Goal: Navigation & Orientation: Find specific page/section

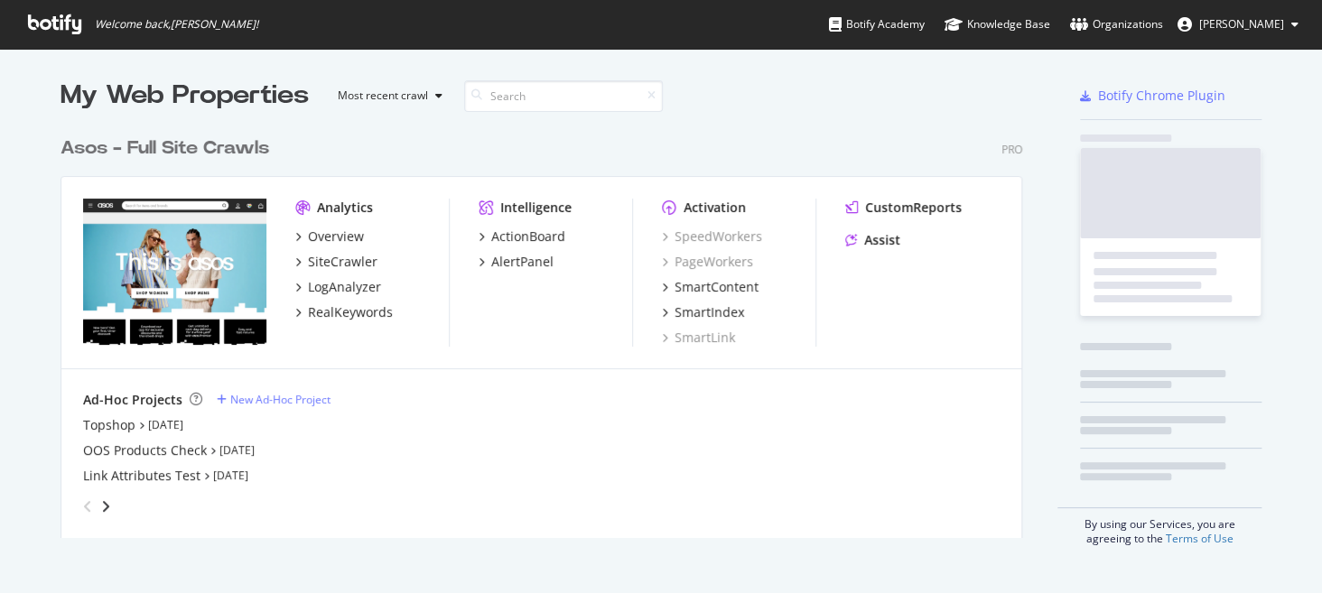
scroll to position [580, 1294]
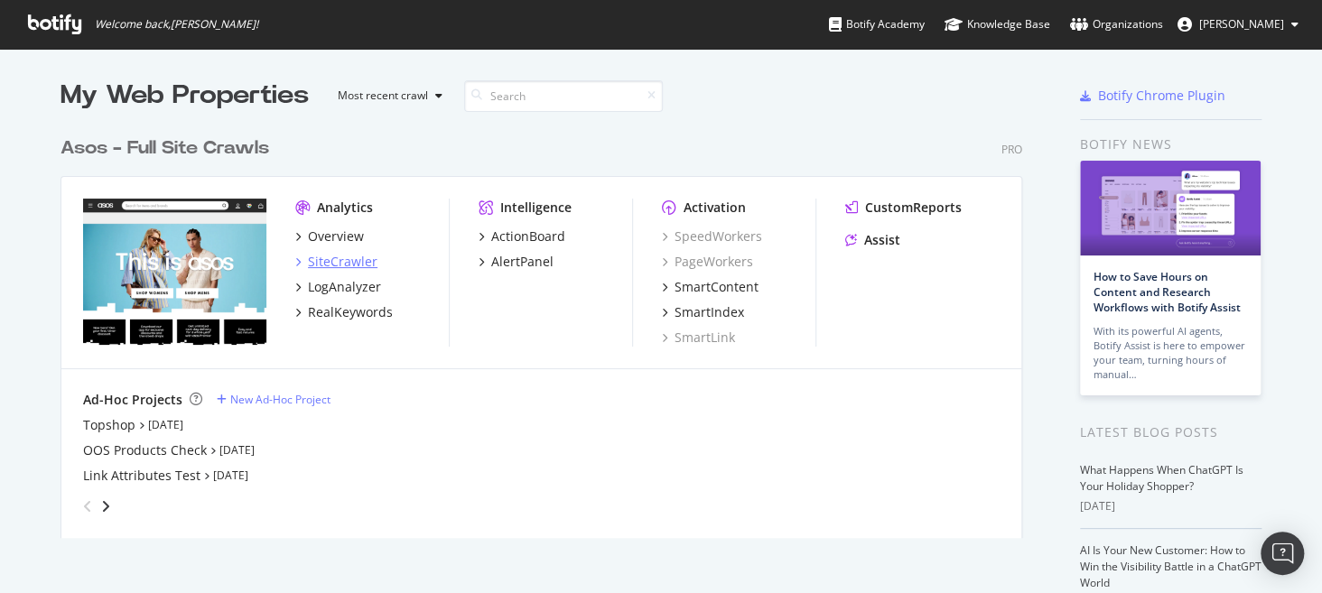
click at [339, 256] on div "SiteCrawler" at bounding box center [343, 262] width 70 height 18
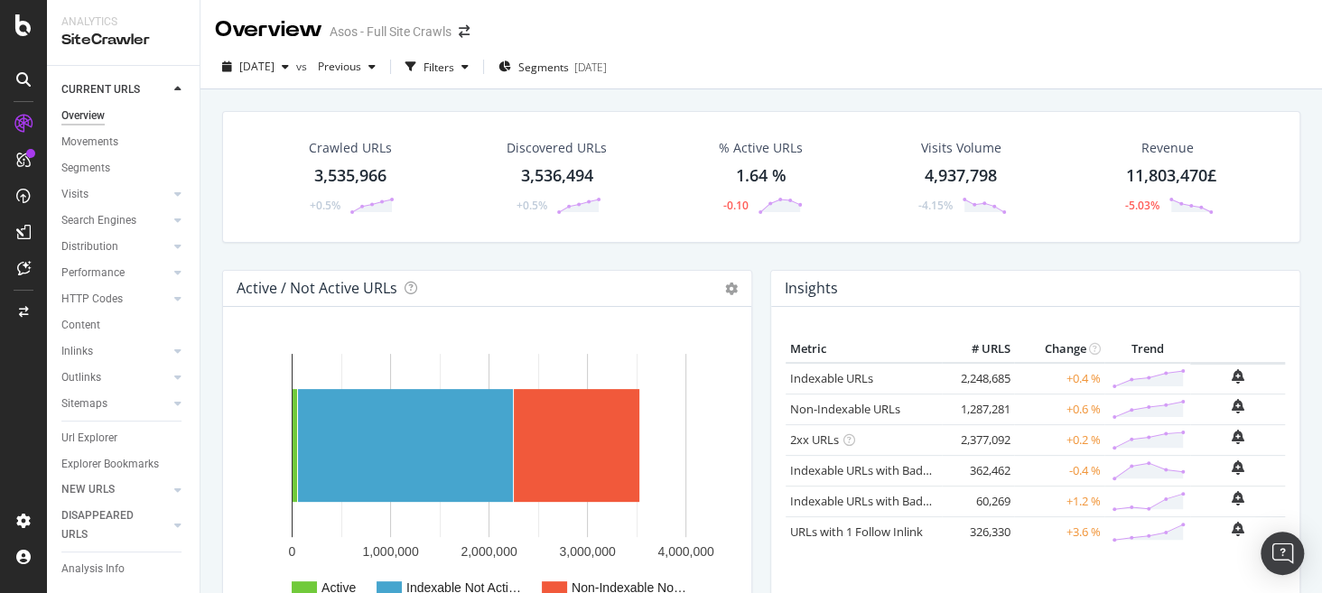
click at [155, 306] on div "HTTP Codes" at bounding box center [130, 299] width 138 height 26
click at [174, 301] on icon at bounding box center [177, 298] width 7 height 11
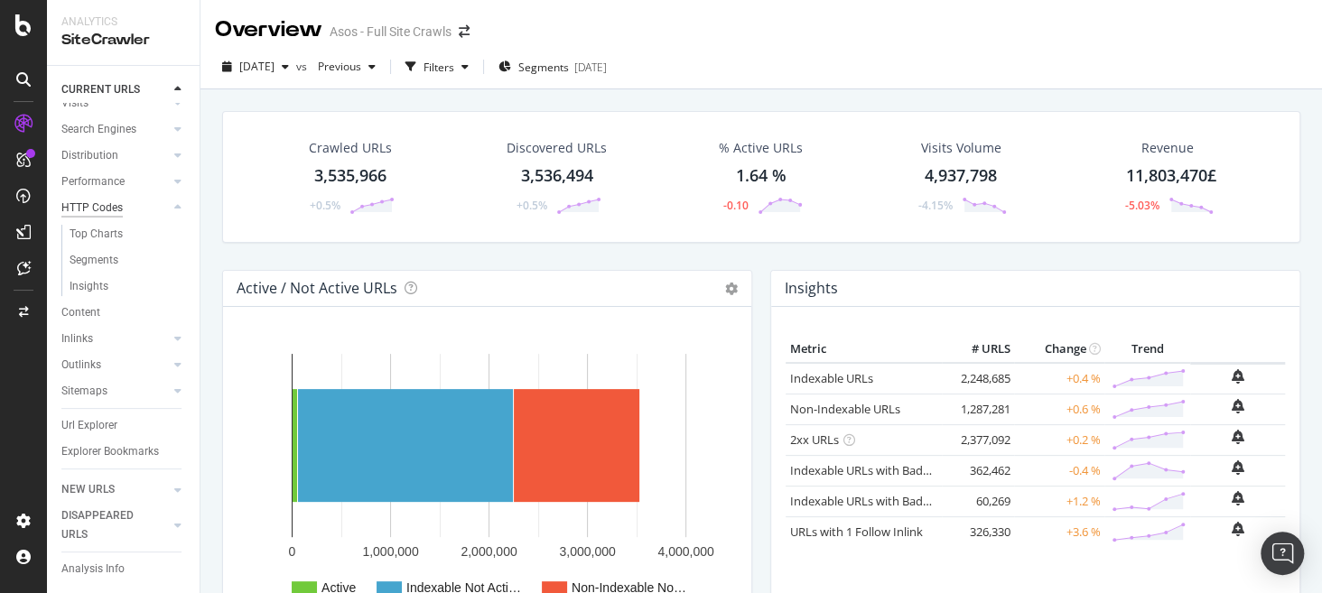
scroll to position [98, 0]
click at [121, 230] on div "Top Charts" at bounding box center [96, 234] width 53 height 19
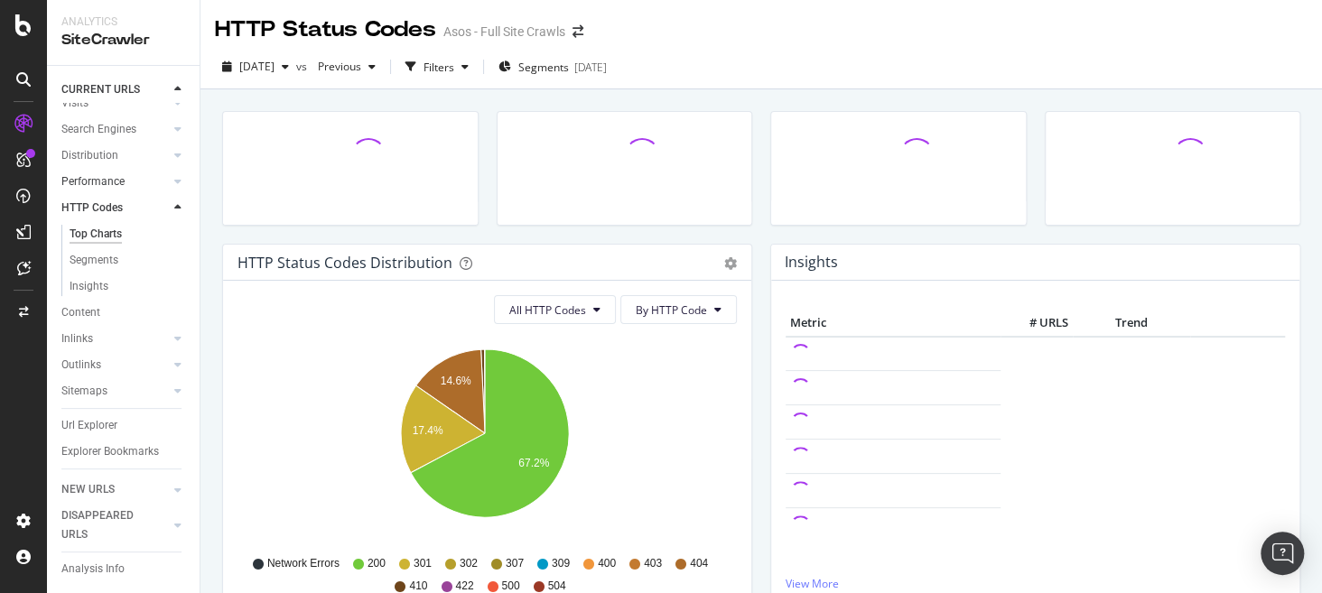
click at [154, 172] on div at bounding box center [160, 181] width 18 height 18
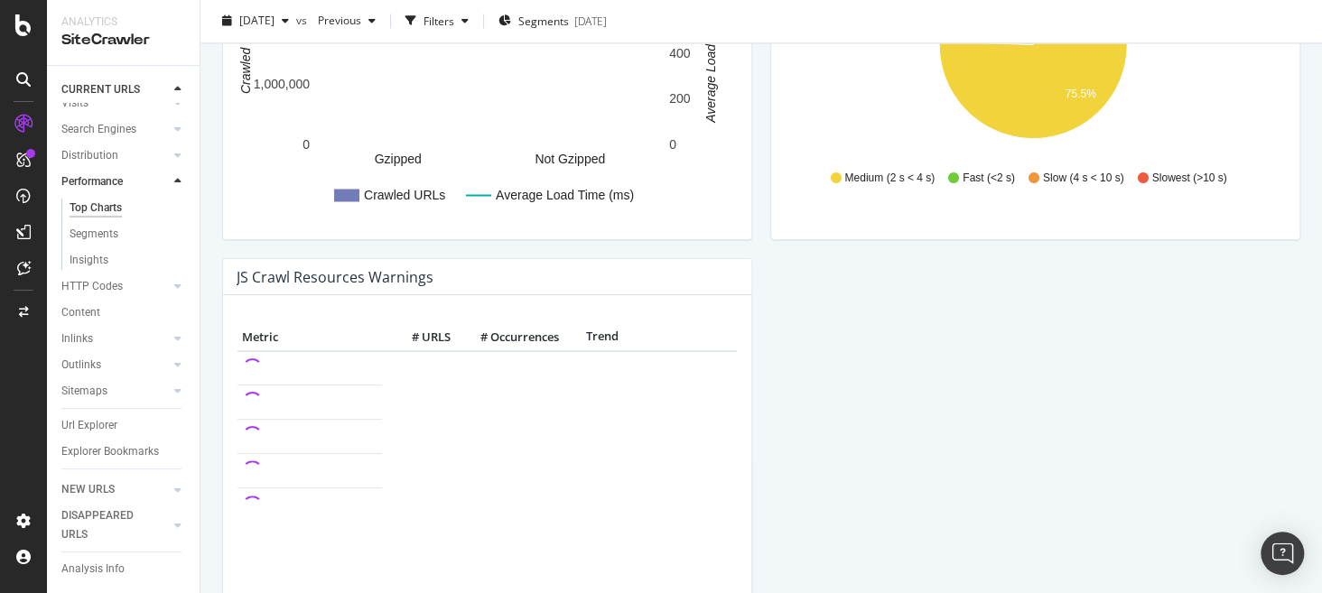
scroll to position [1566, 0]
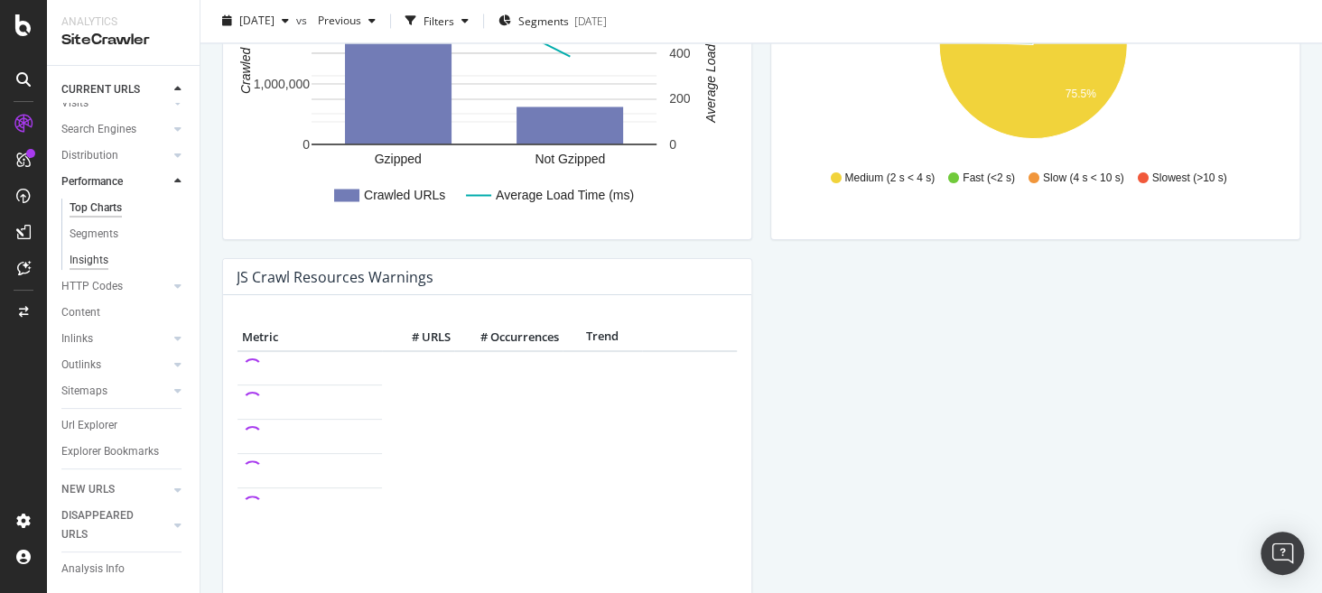
click at [85, 255] on div "Insights" at bounding box center [89, 260] width 39 height 19
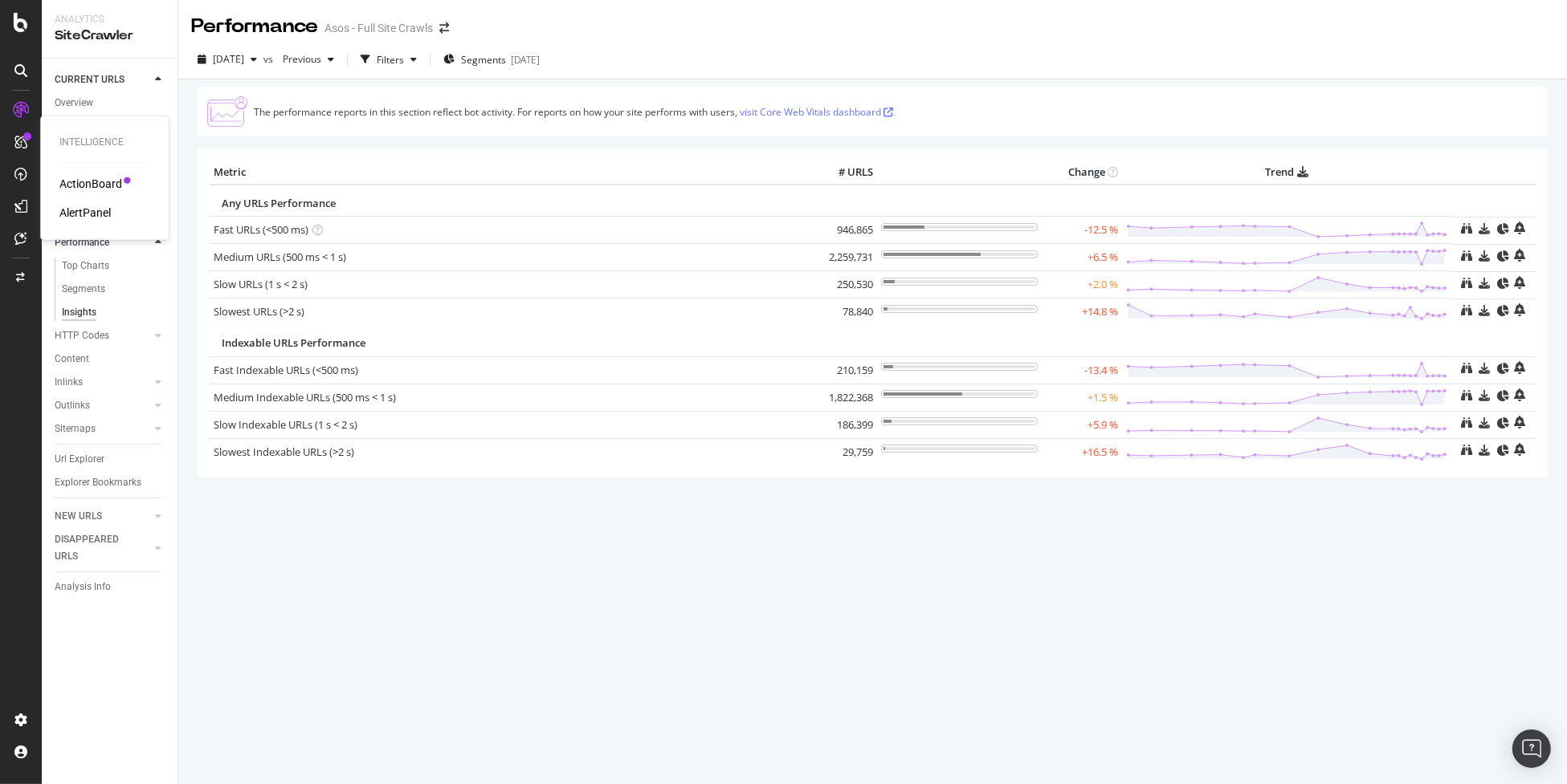
click at [87, 179] on div "ActionBoard" at bounding box center [91, 184] width 62 height 16
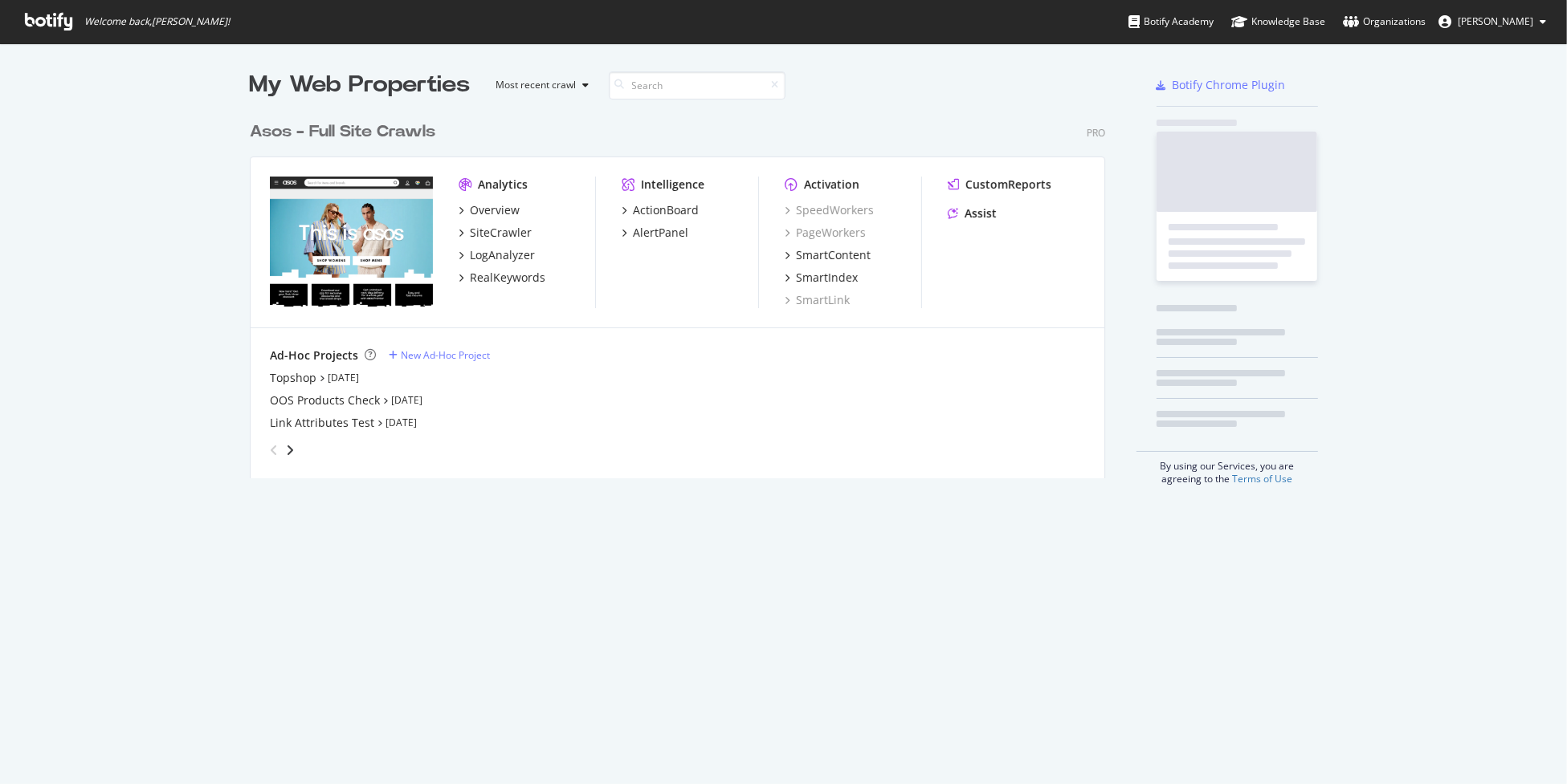
scroll to position [364, 856]
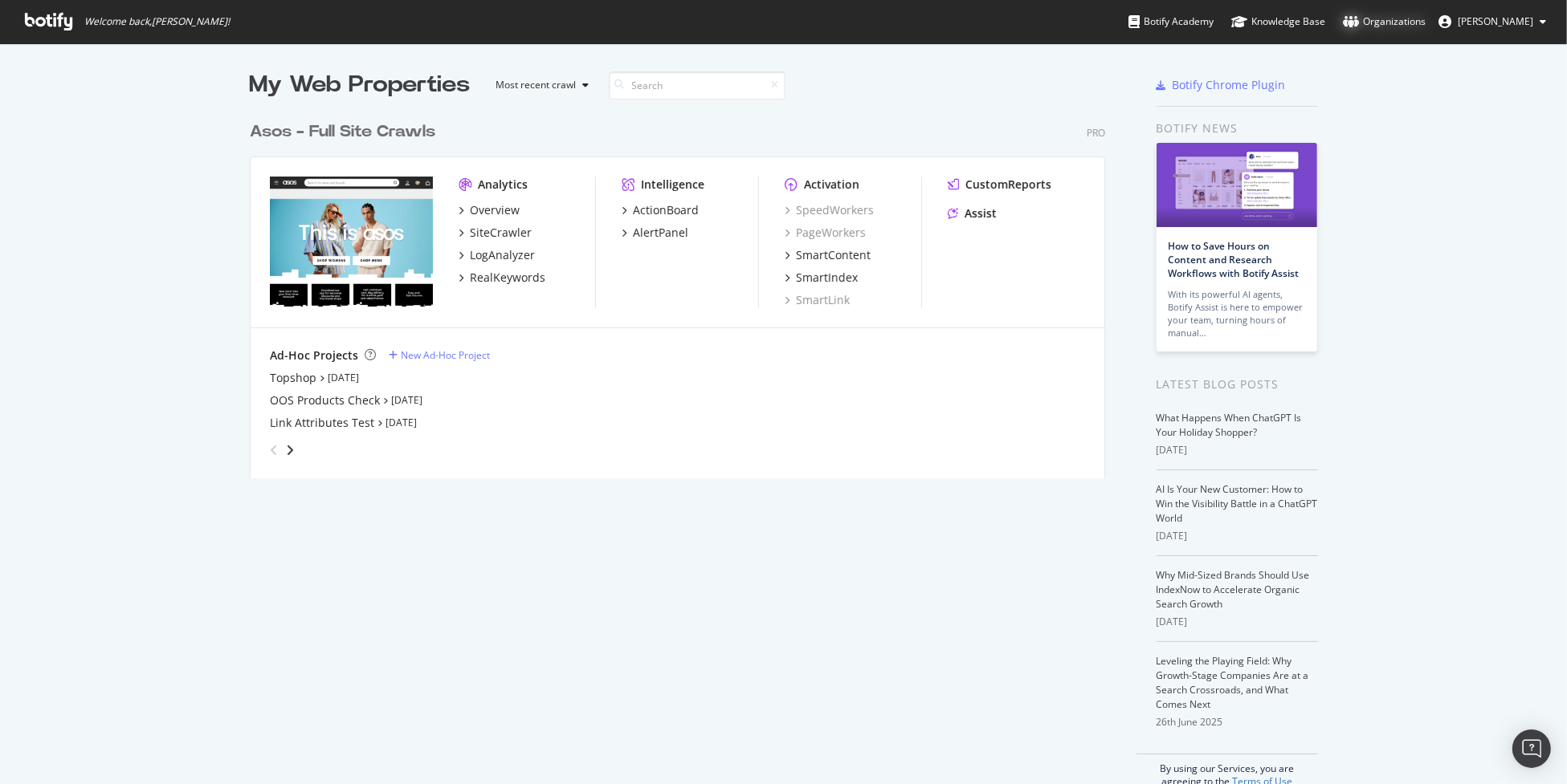
click at [1407, 26] on div "Organizations" at bounding box center [1384, 21] width 83 height 16
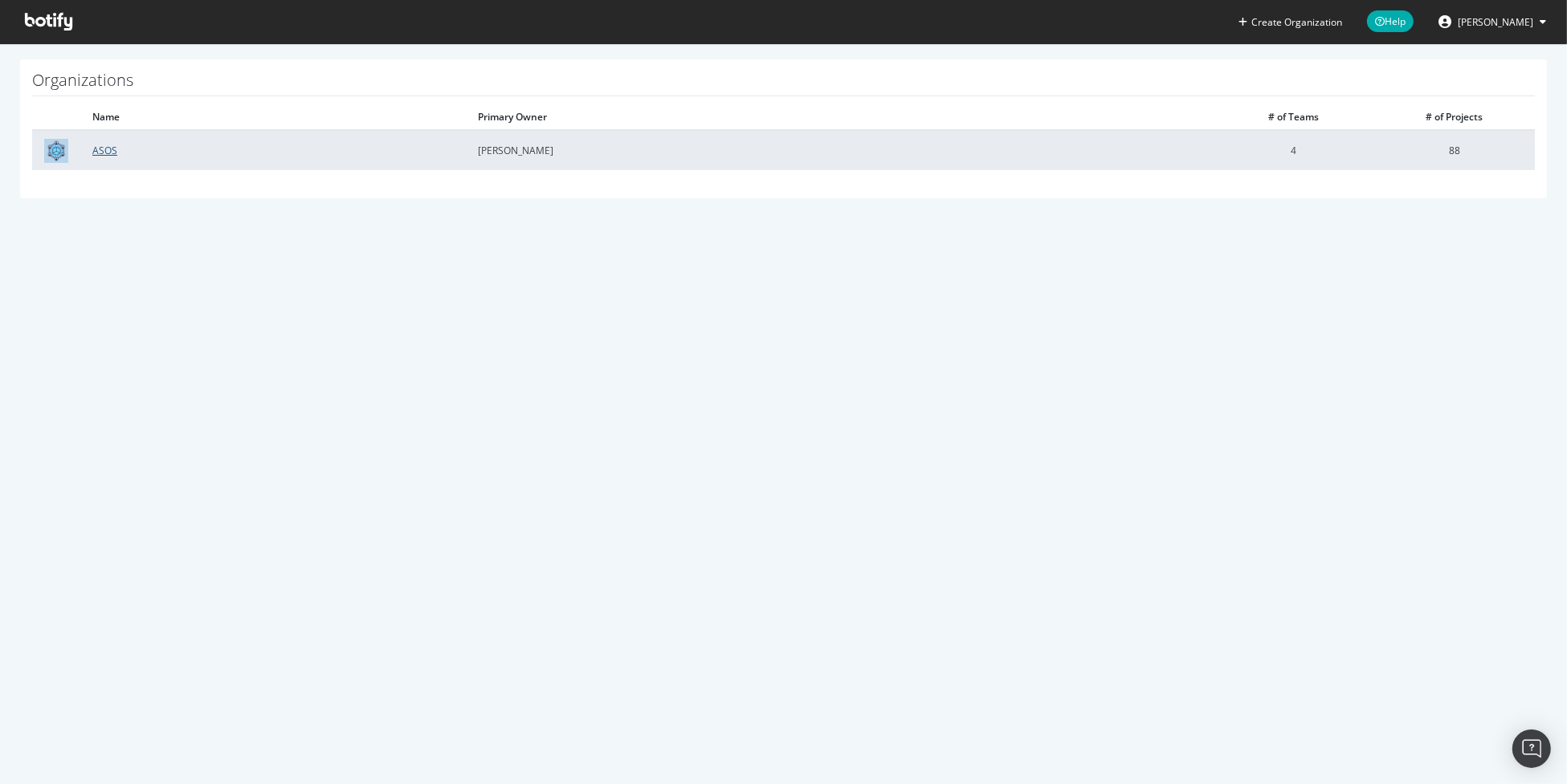
click at [106, 152] on link "ASOS" at bounding box center [105, 150] width 25 height 13
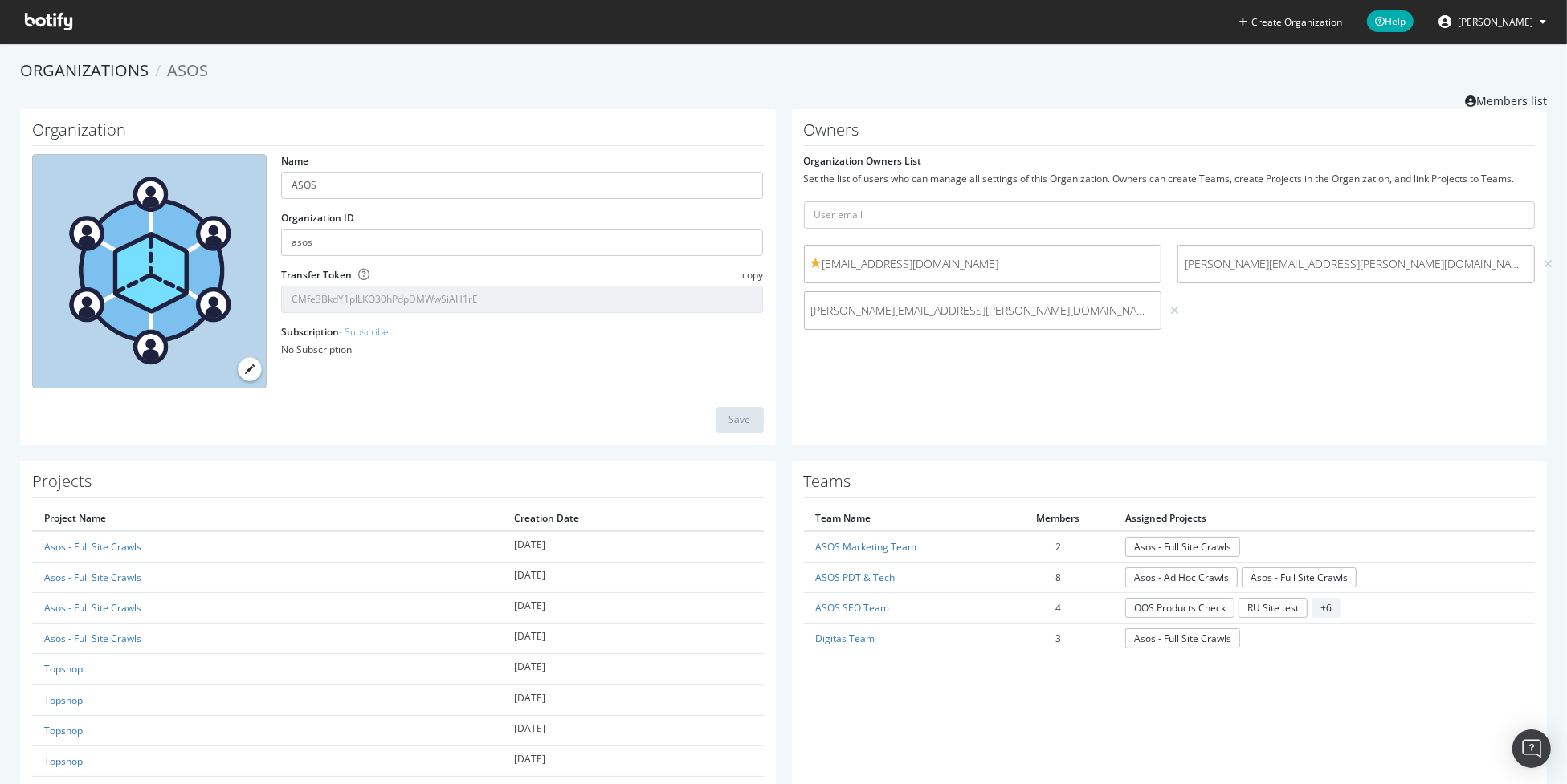
click at [878, 260] on span "[EMAIL_ADDRESS][DOMAIN_NAME]" at bounding box center [983, 264] width 343 height 16
drag, startPoint x: 815, startPoint y: 265, endPoint x: 932, endPoint y: 268, distance: 117.0
click at [929, 268] on span "[EMAIL_ADDRESS][DOMAIN_NAME]" at bounding box center [983, 264] width 343 height 16
click at [951, 267] on span "[EMAIL_ADDRESS][DOMAIN_NAME]" at bounding box center [983, 264] width 343 height 16
click at [927, 261] on span "[EMAIL_ADDRESS][DOMAIN_NAME]" at bounding box center [983, 264] width 343 height 16
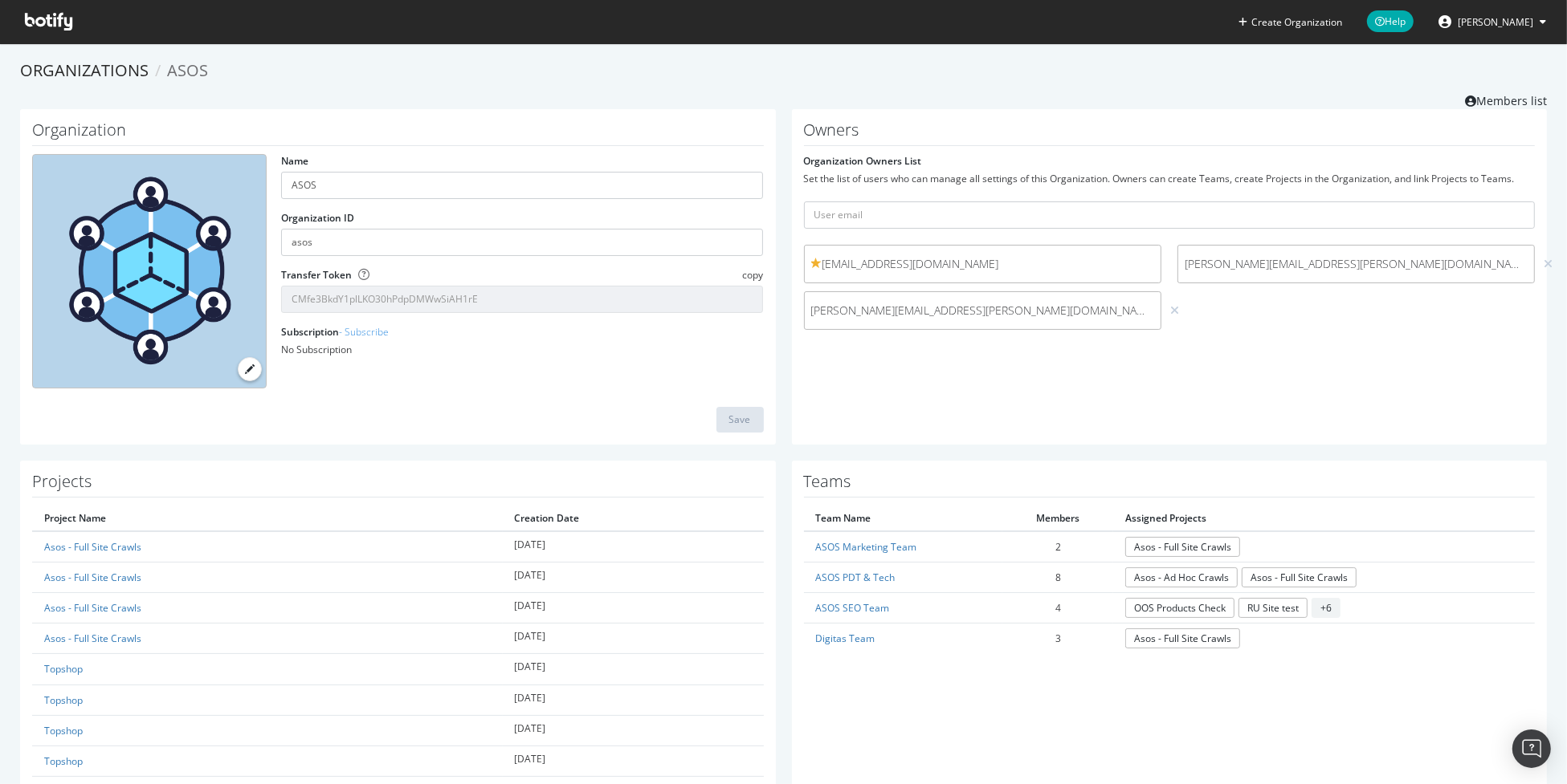
click at [937, 256] on span "[EMAIL_ADDRESS][DOMAIN_NAME]" at bounding box center [983, 264] width 343 height 16
click at [1482, 103] on link "Members list" at bounding box center [1506, 99] width 82 height 20
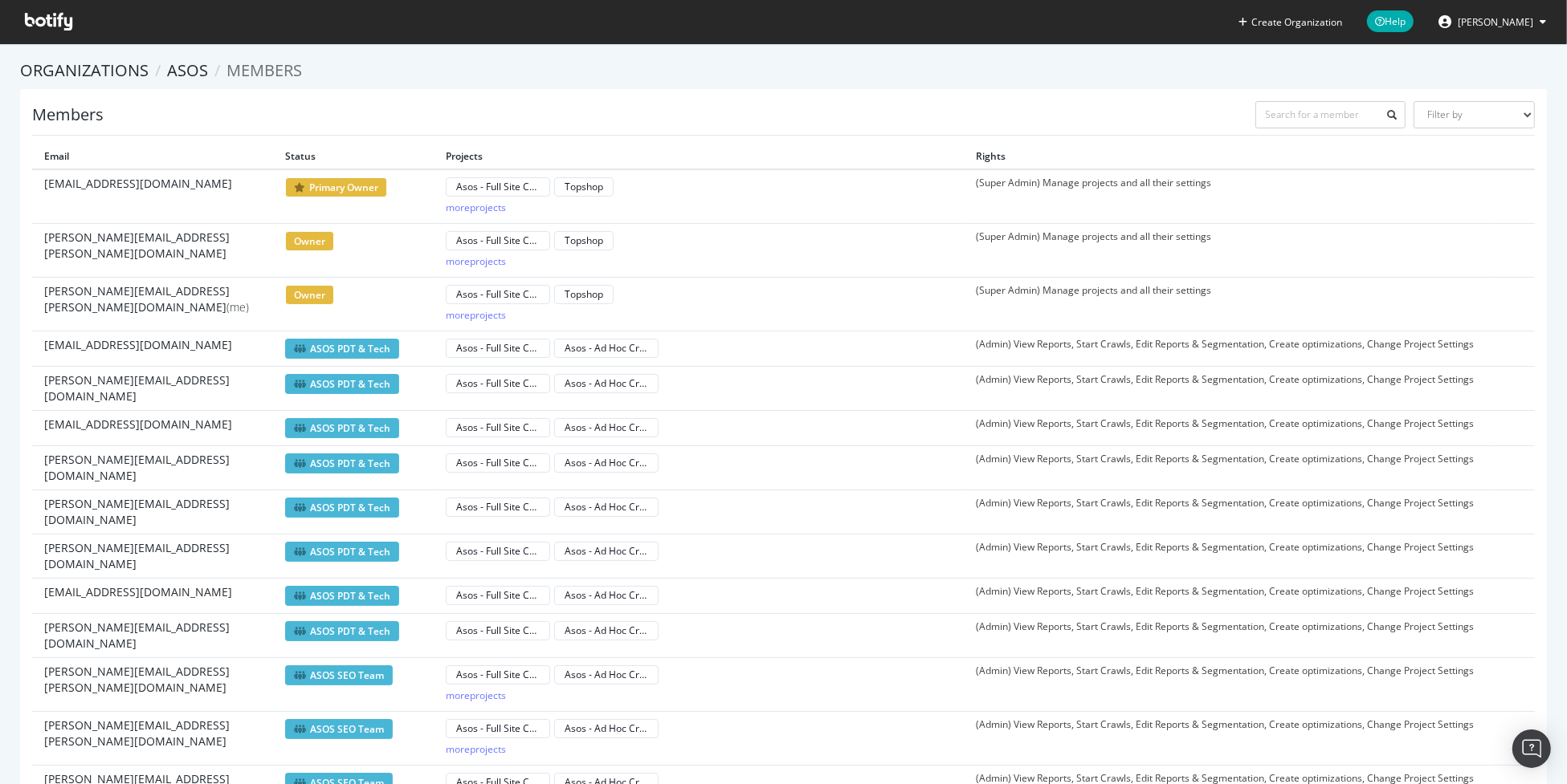
click at [1509, 26] on span "[PERSON_NAME]" at bounding box center [1495, 21] width 76 height 13
click at [1498, 156] on div "See all Organizations" at bounding box center [1480, 161] width 154 height 24
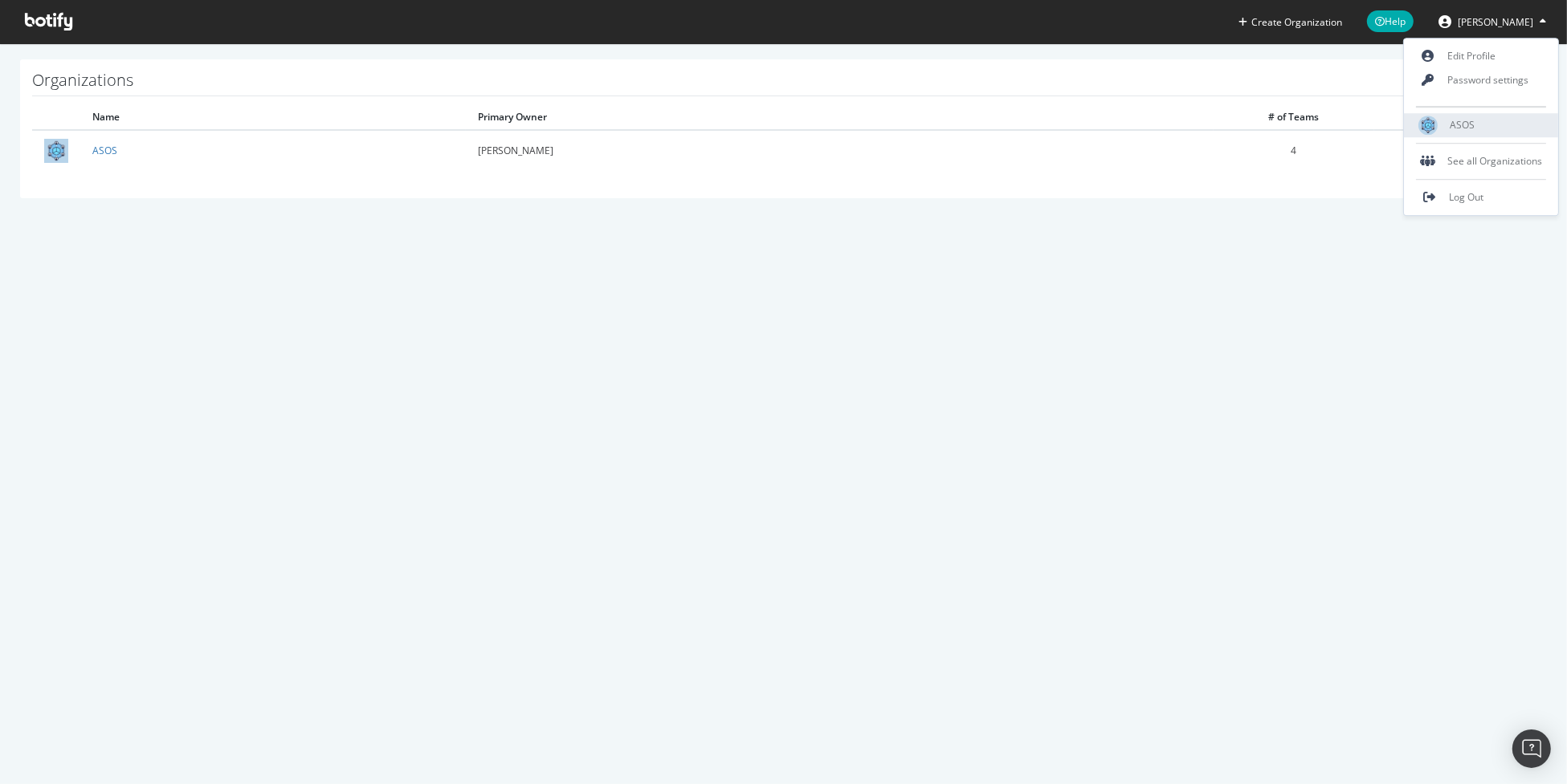
click at [1467, 124] on span "ASOS" at bounding box center [1462, 125] width 25 height 13
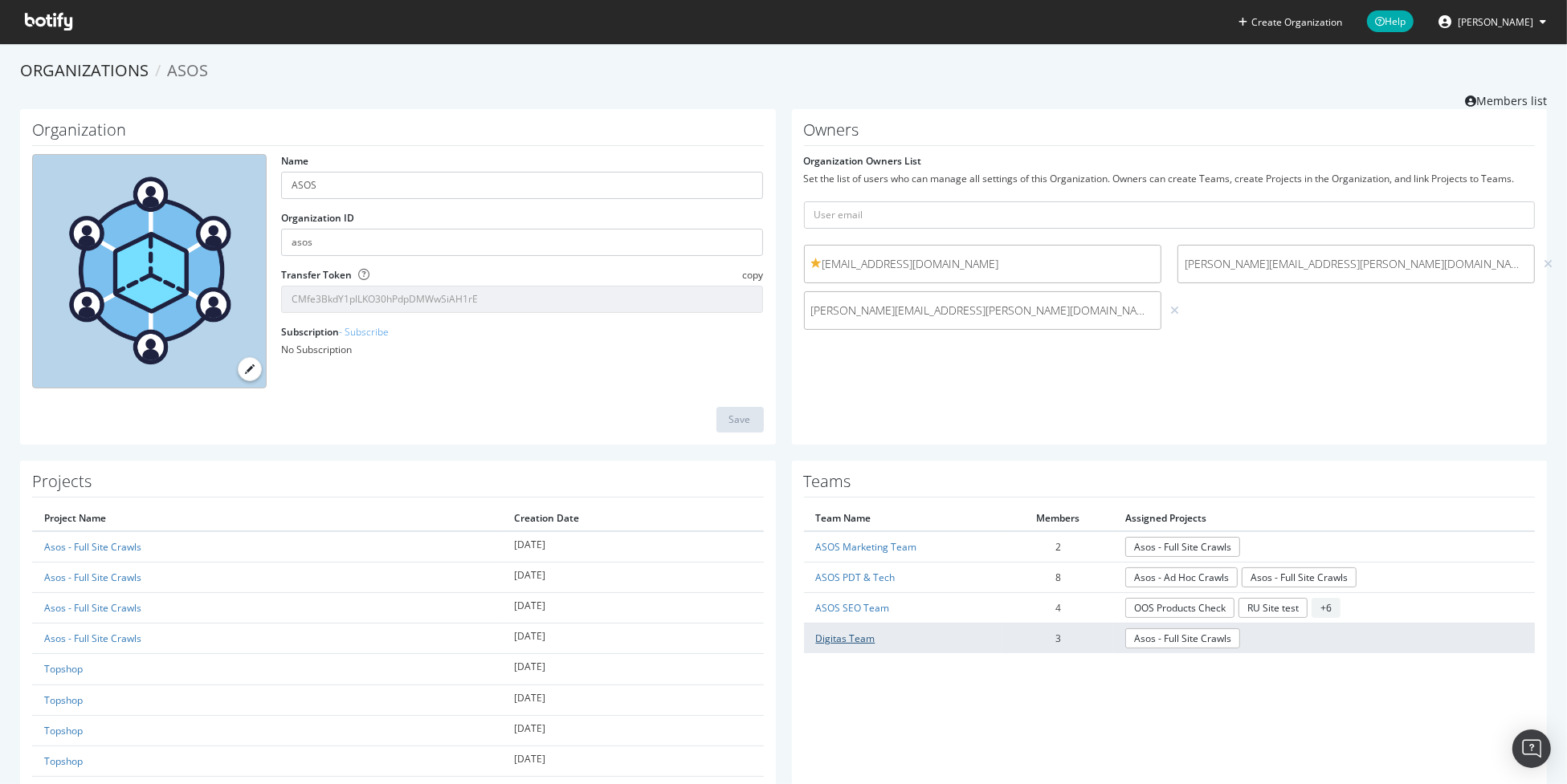
click at [847, 638] on link "Digitas Team" at bounding box center [845, 638] width 60 height 13
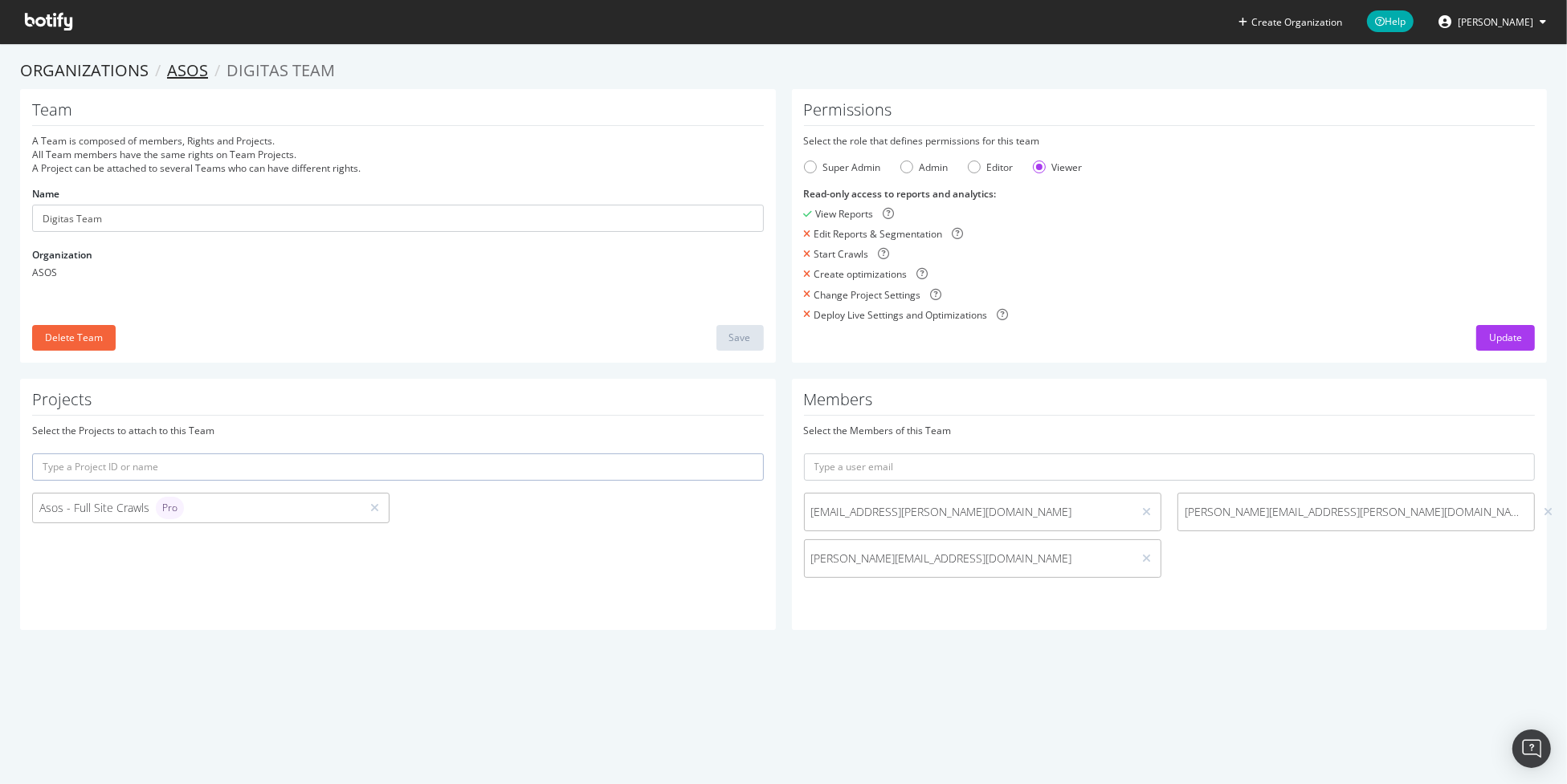
click at [189, 72] on link "ASOS" at bounding box center [188, 70] width 41 height 21
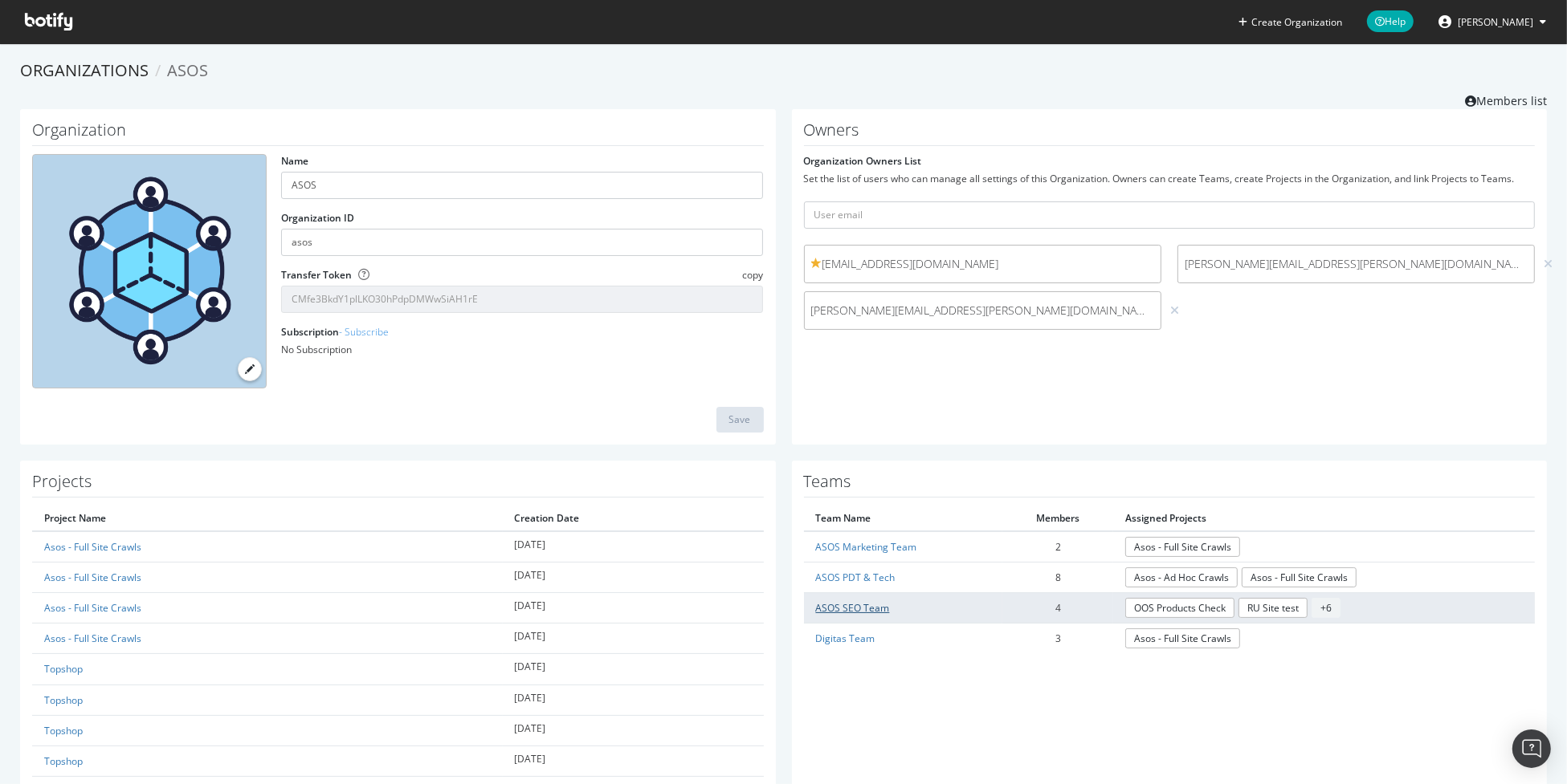
click at [850, 608] on link "ASOS SEO Team" at bounding box center [852, 607] width 74 height 13
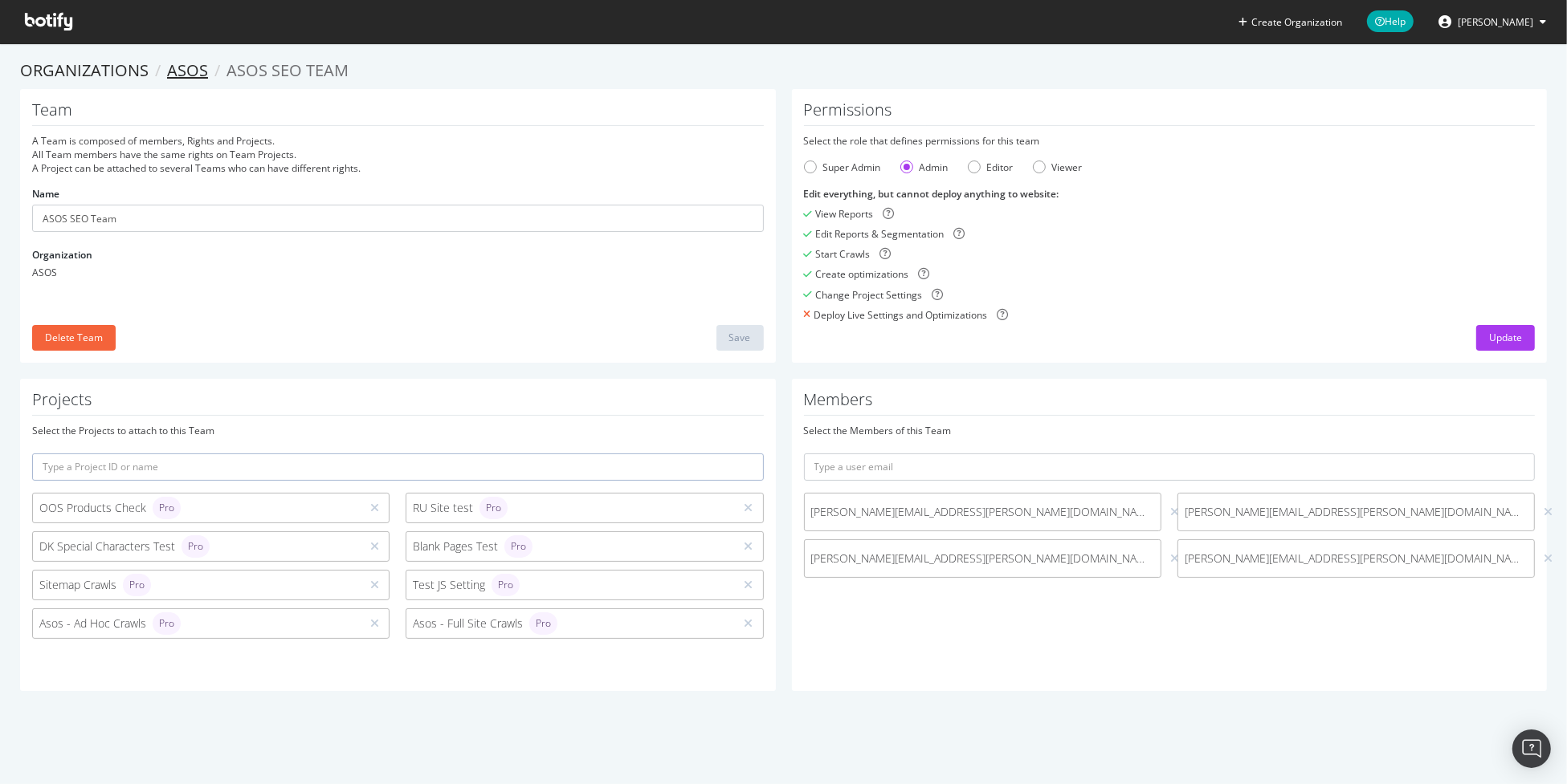
click at [199, 69] on link "ASOS" at bounding box center [188, 70] width 41 height 21
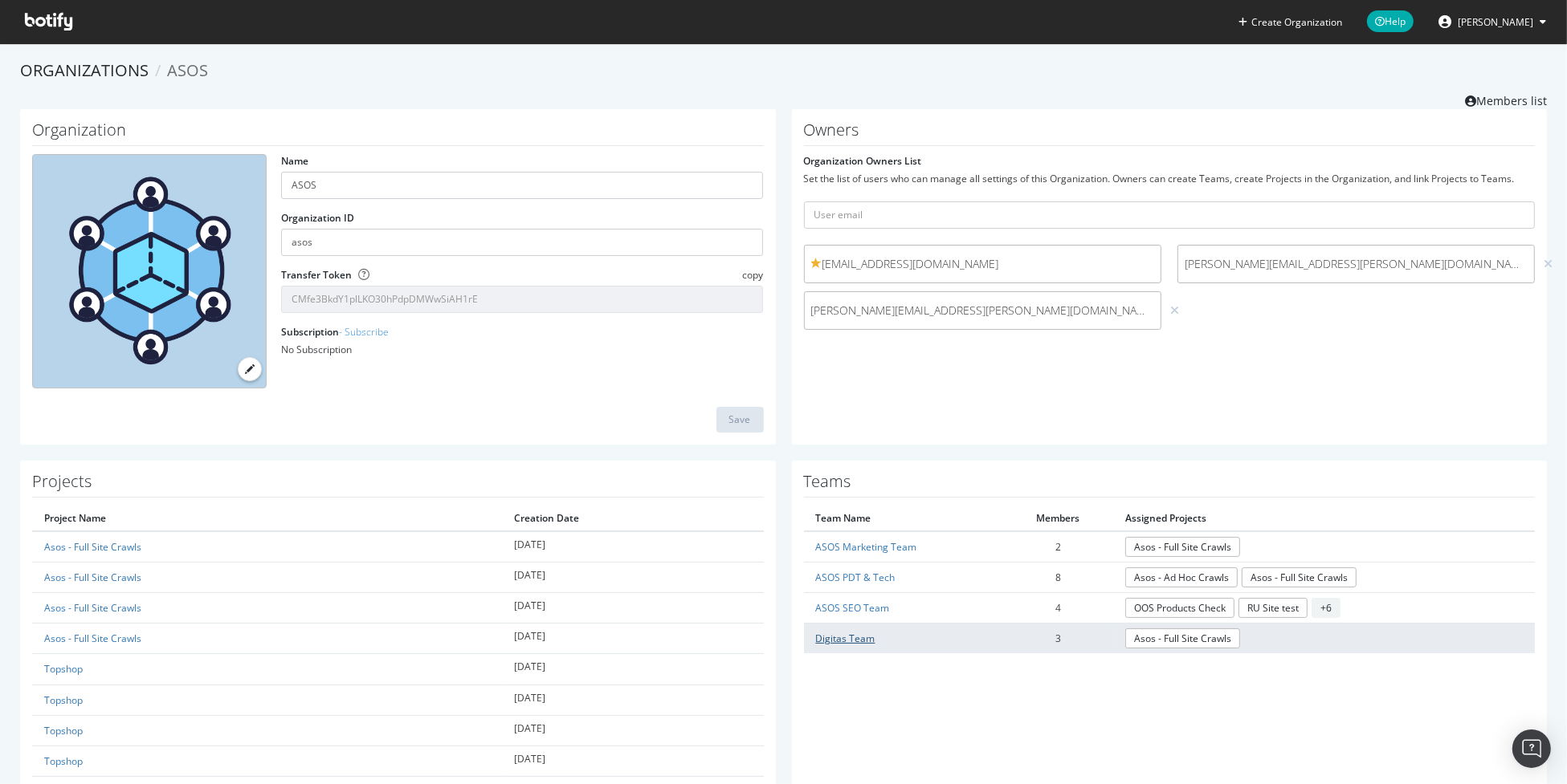
click at [840, 635] on link "Digitas Team" at bounding box center [845, 638] width 60 height 13
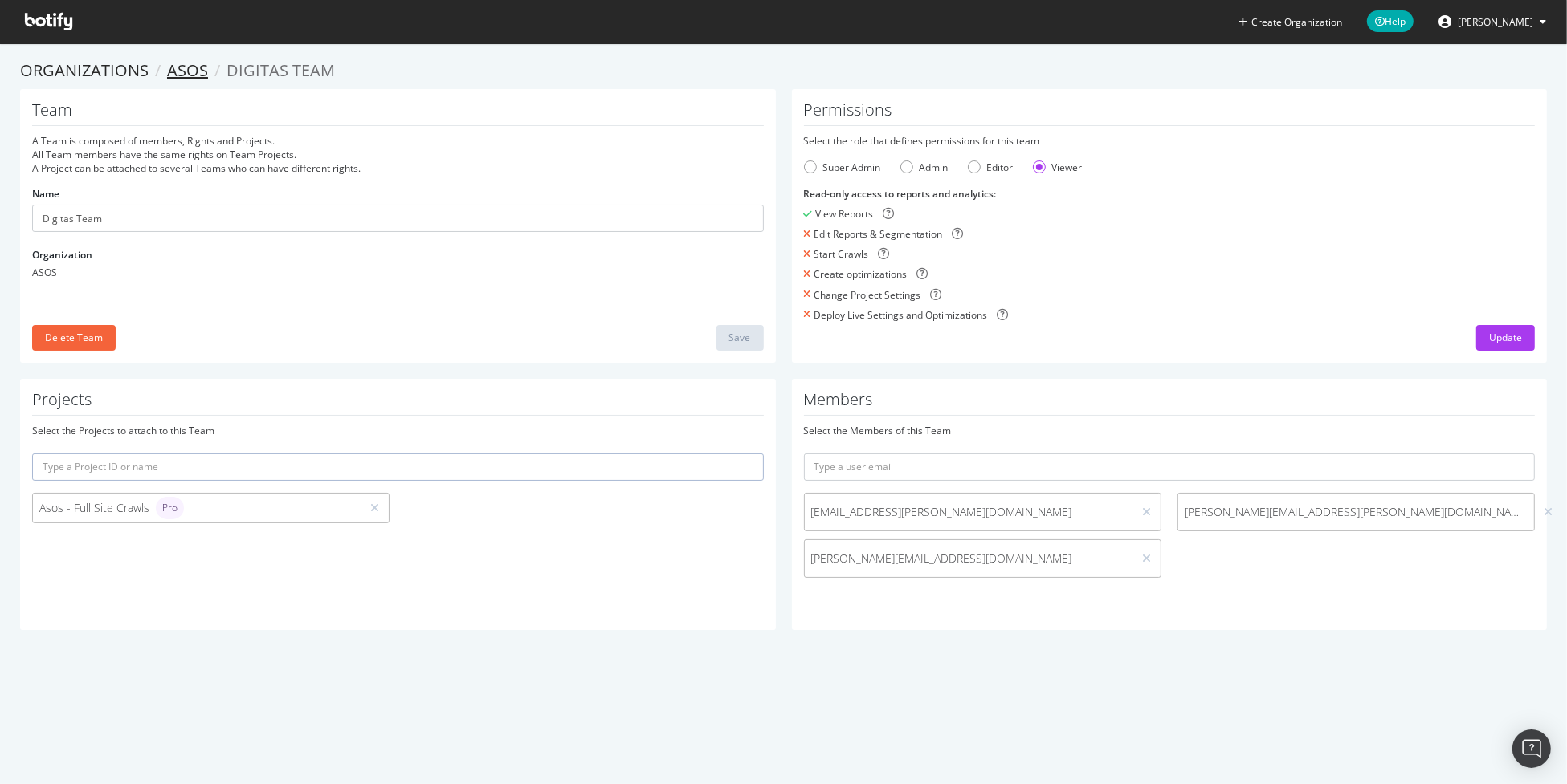
click at [181, 72] on link "ASOS" at bounding box center [188, 70] width 41 height 21
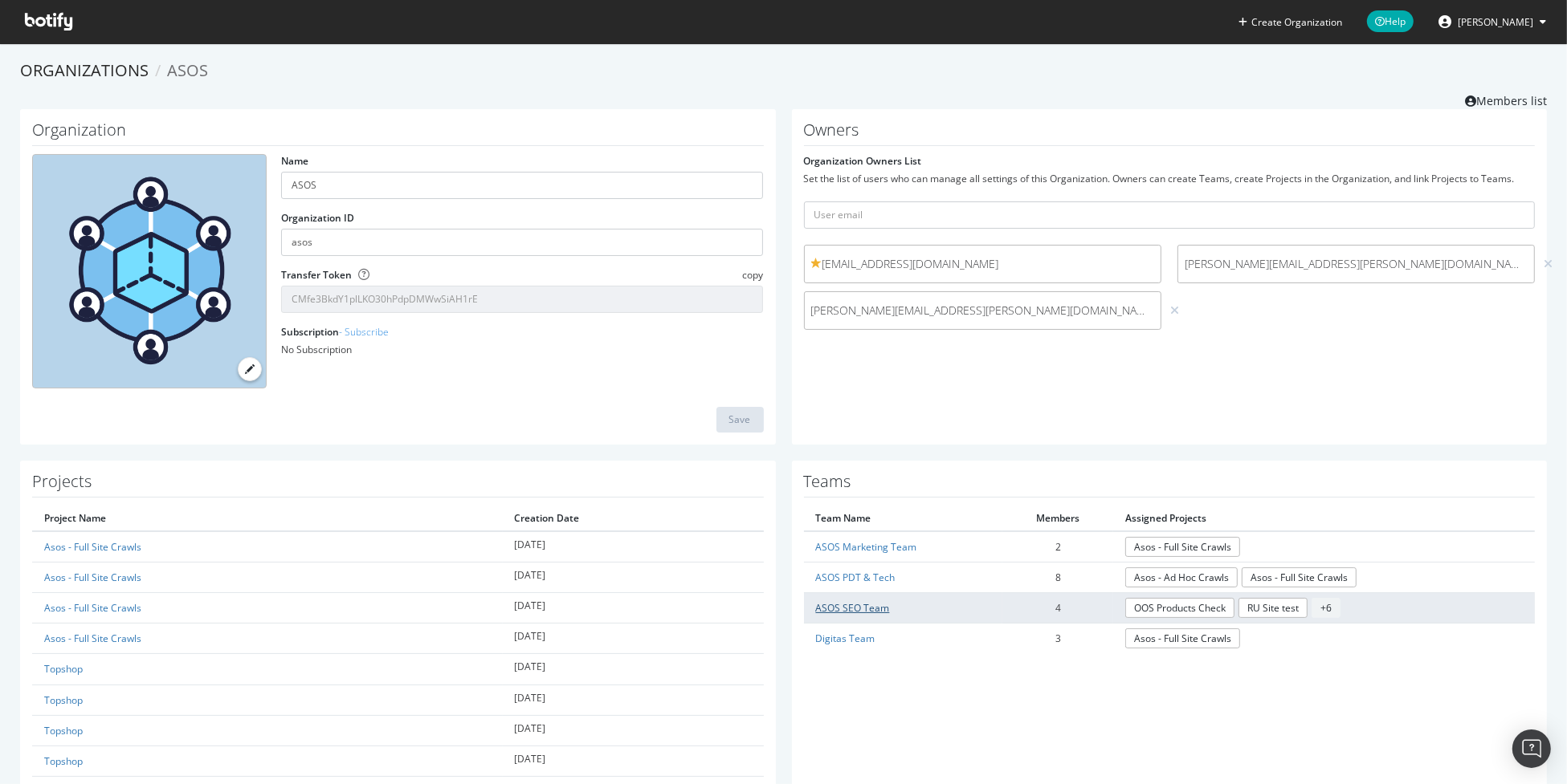
click at [858, 601] on link "ASOS SEO Team" at bounding box center [852, 607] width 74 height 13
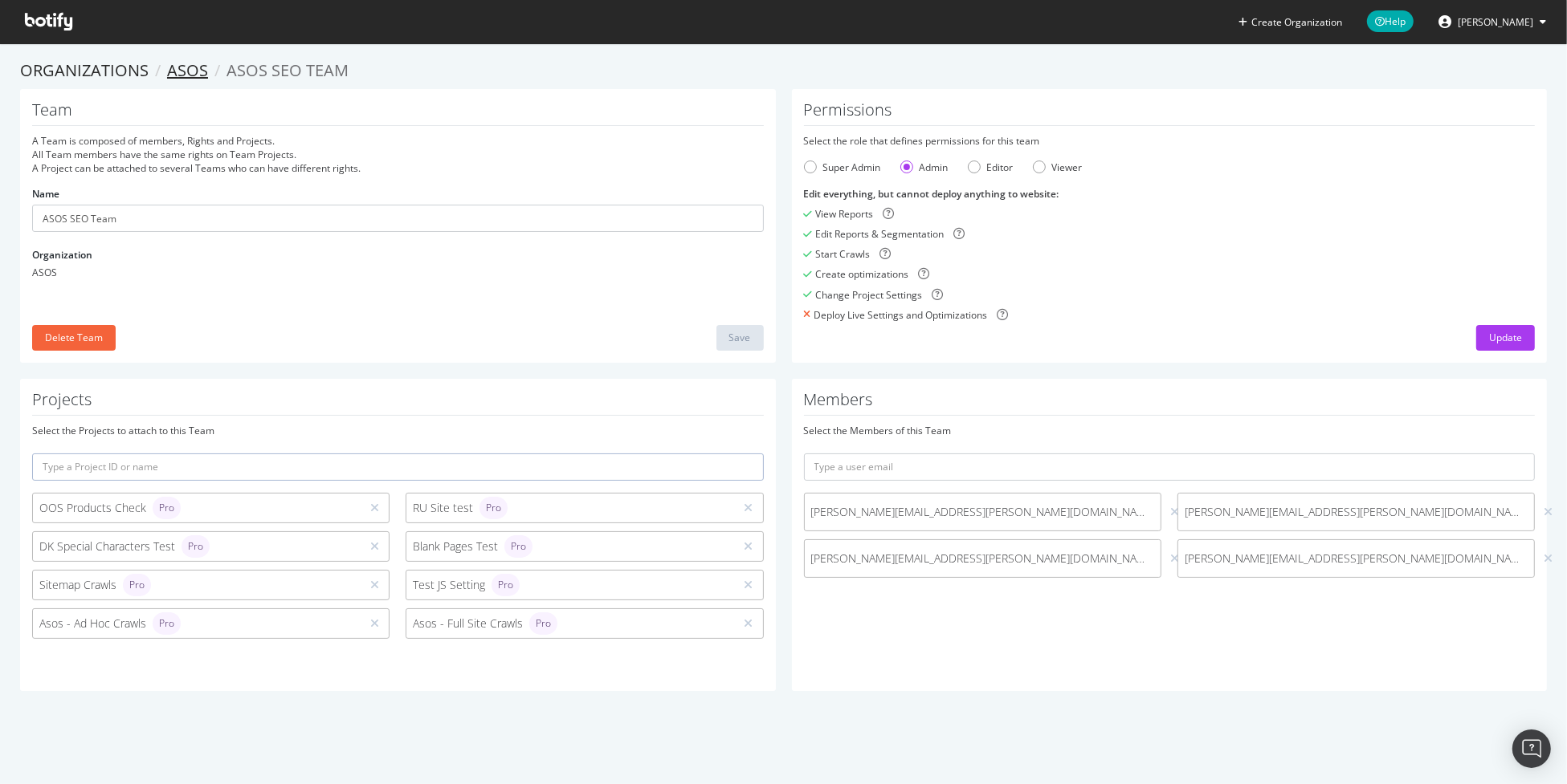
click at [182, 72] on link "ASOS" at bounding box center [188, 70] width 41 height 21
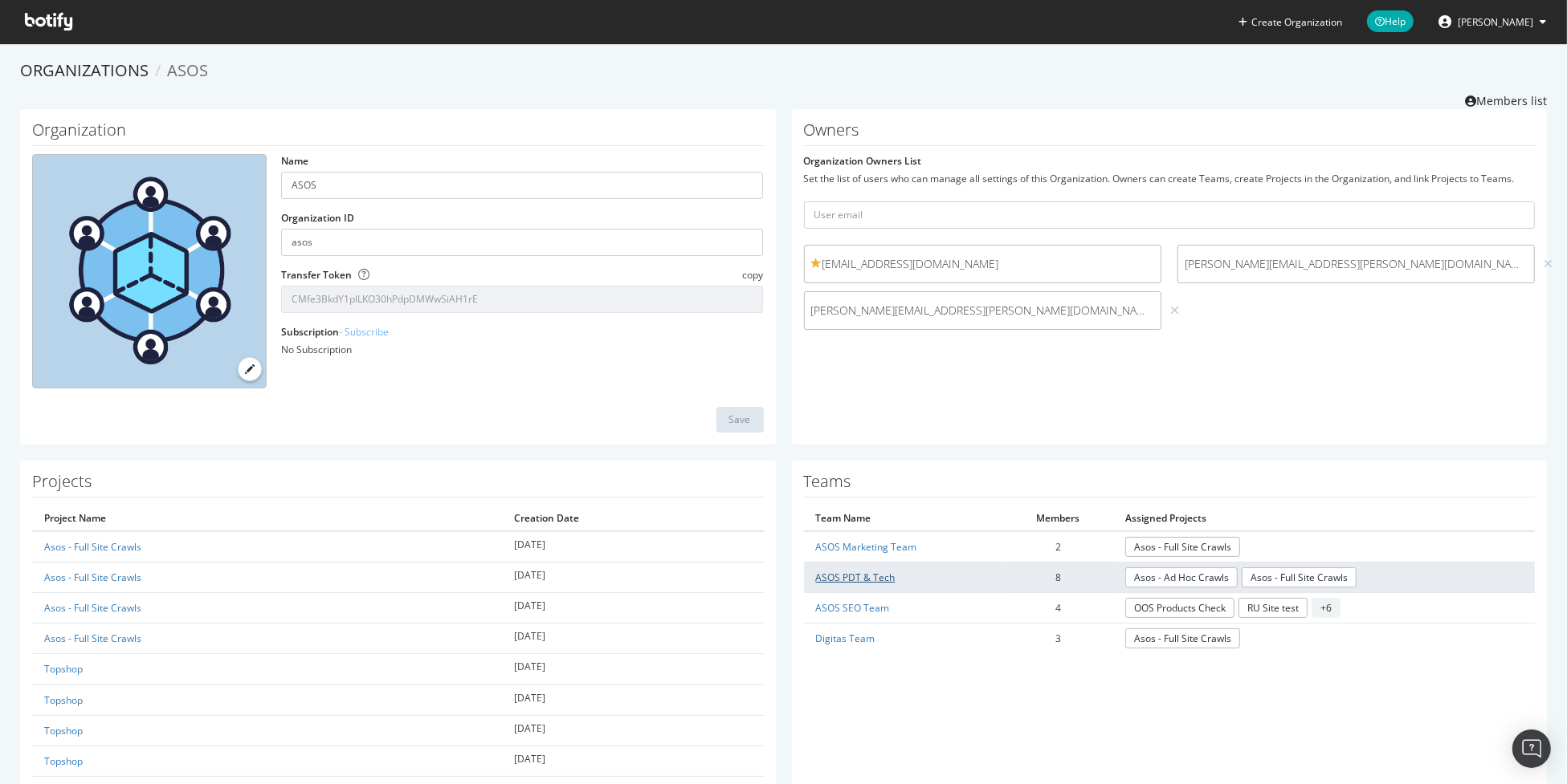
click at [871, 578] on link "ASOS PDT & Tech" at bounding box center [855, 577] width 79 height 13
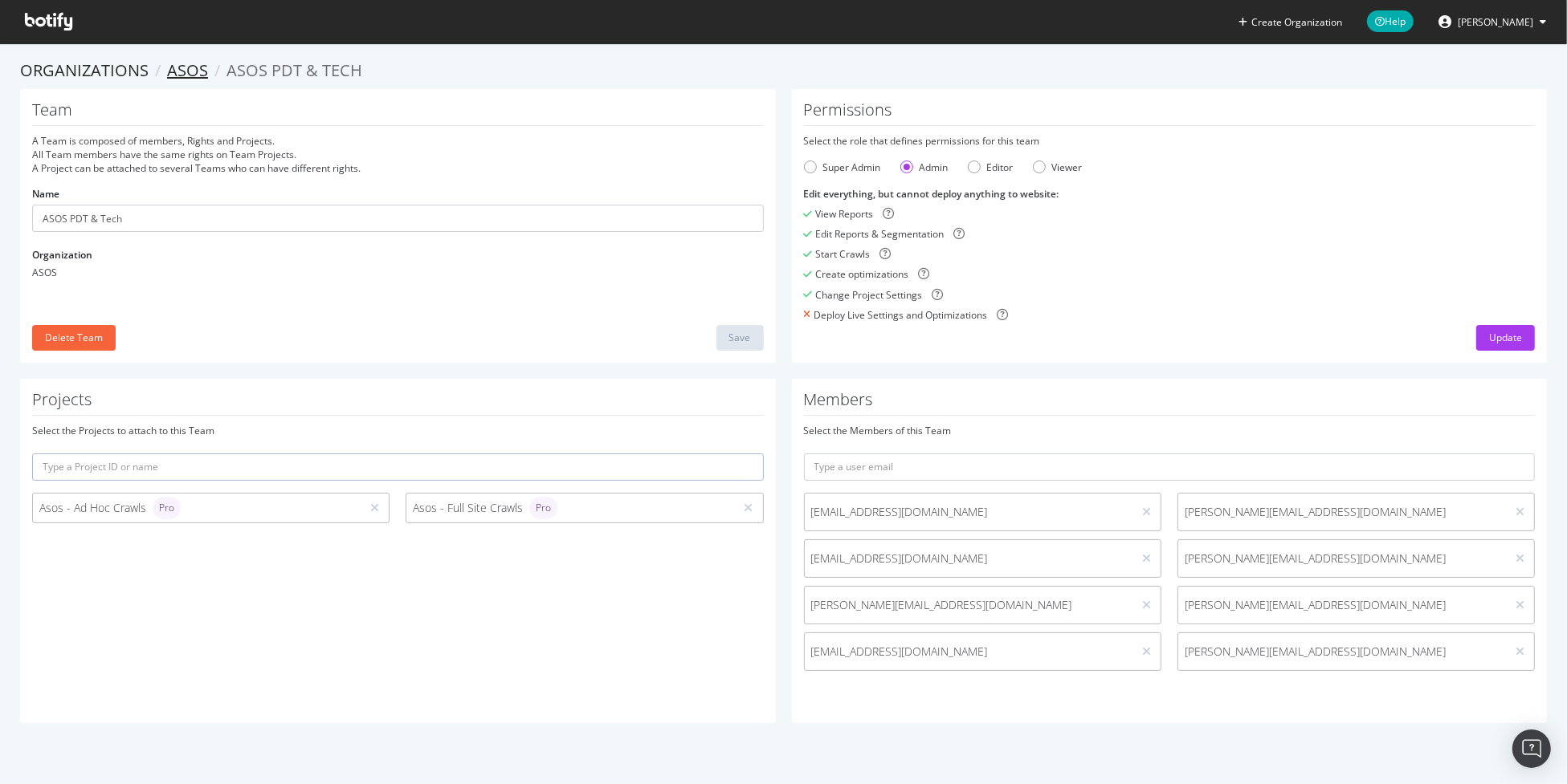
click at [180, 66] on link "ASOS" at bounding box center [188, 70] width 41 height 21
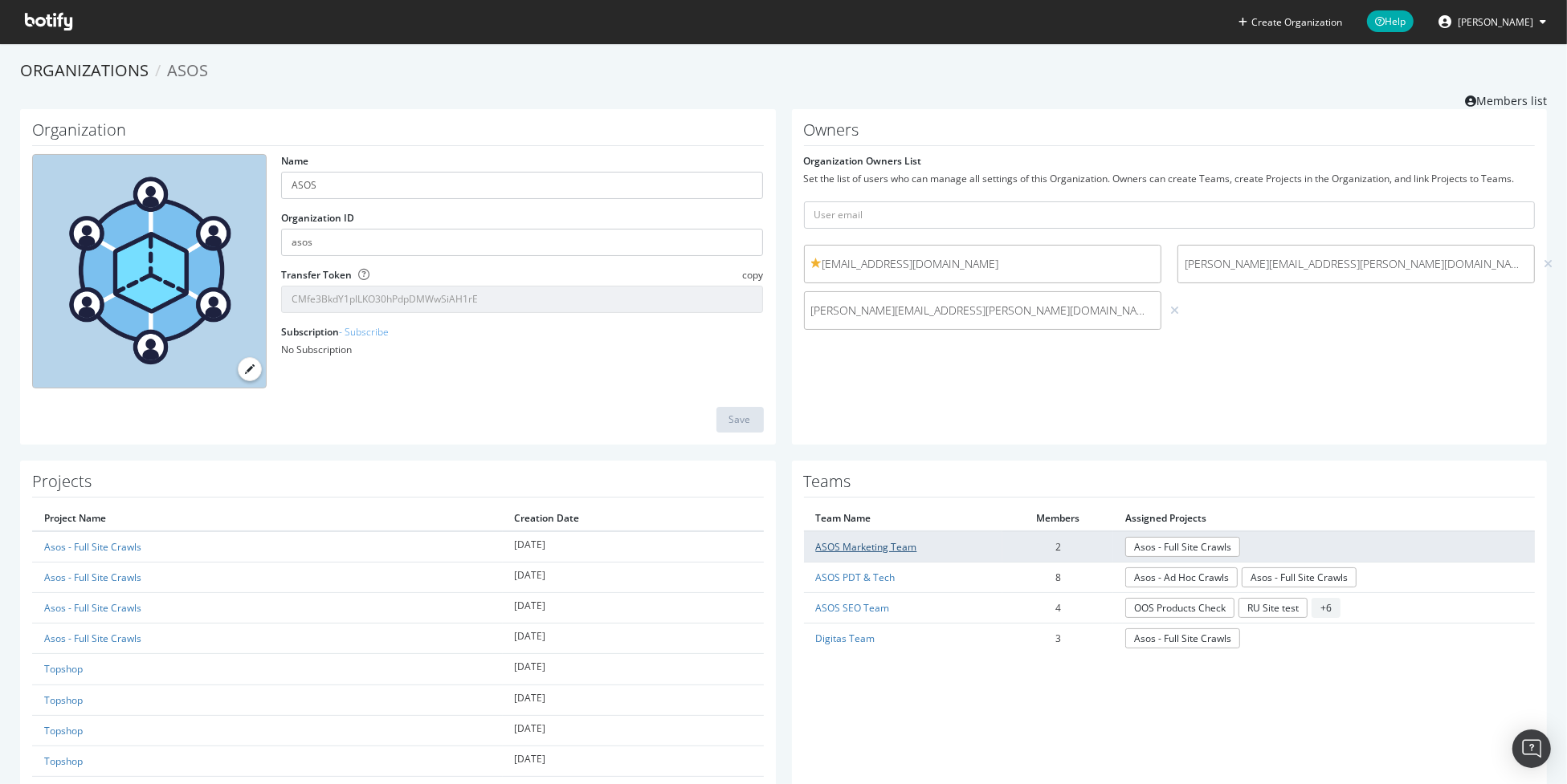
click at [864, 548] on link "ASOS Marketing Team" at bounding box center [866, 547] width 101 height 13
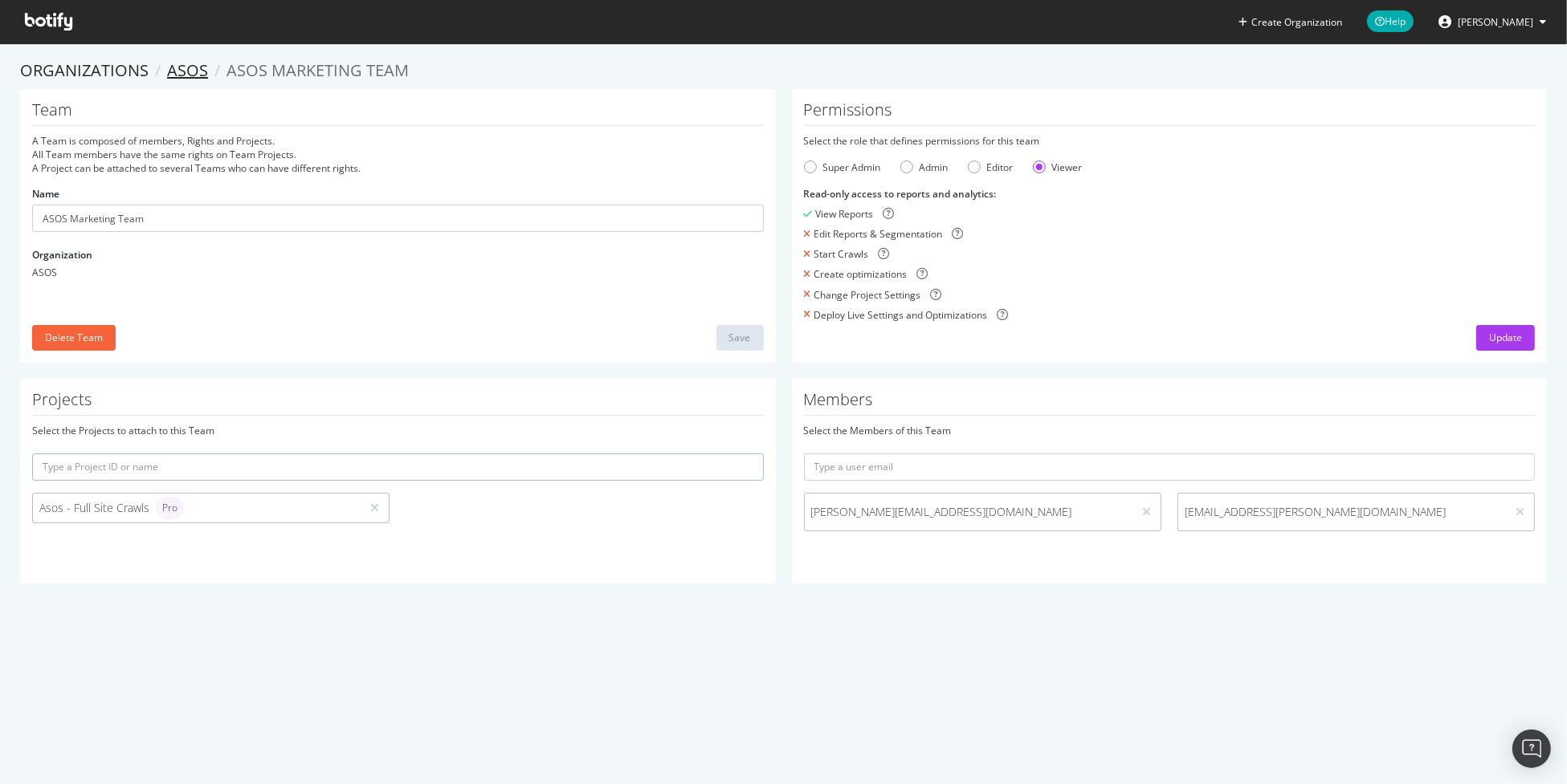
click at [174, 62] on link "ASOS" at bounding box center [188, 70] width 41 height 21
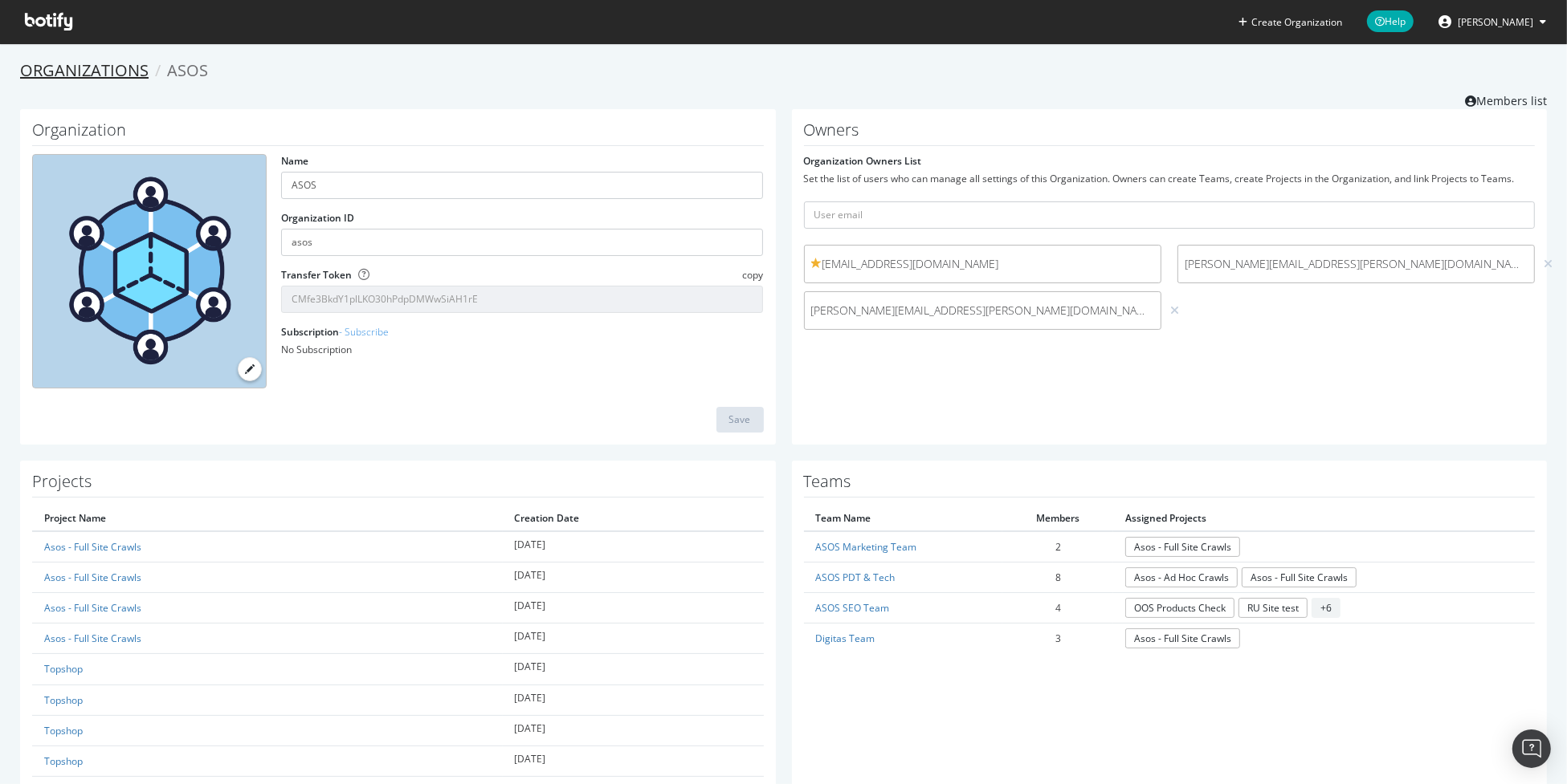
click at [105, 65] on link "Organizations" at bounding box center [84, 70] width 128 height 21
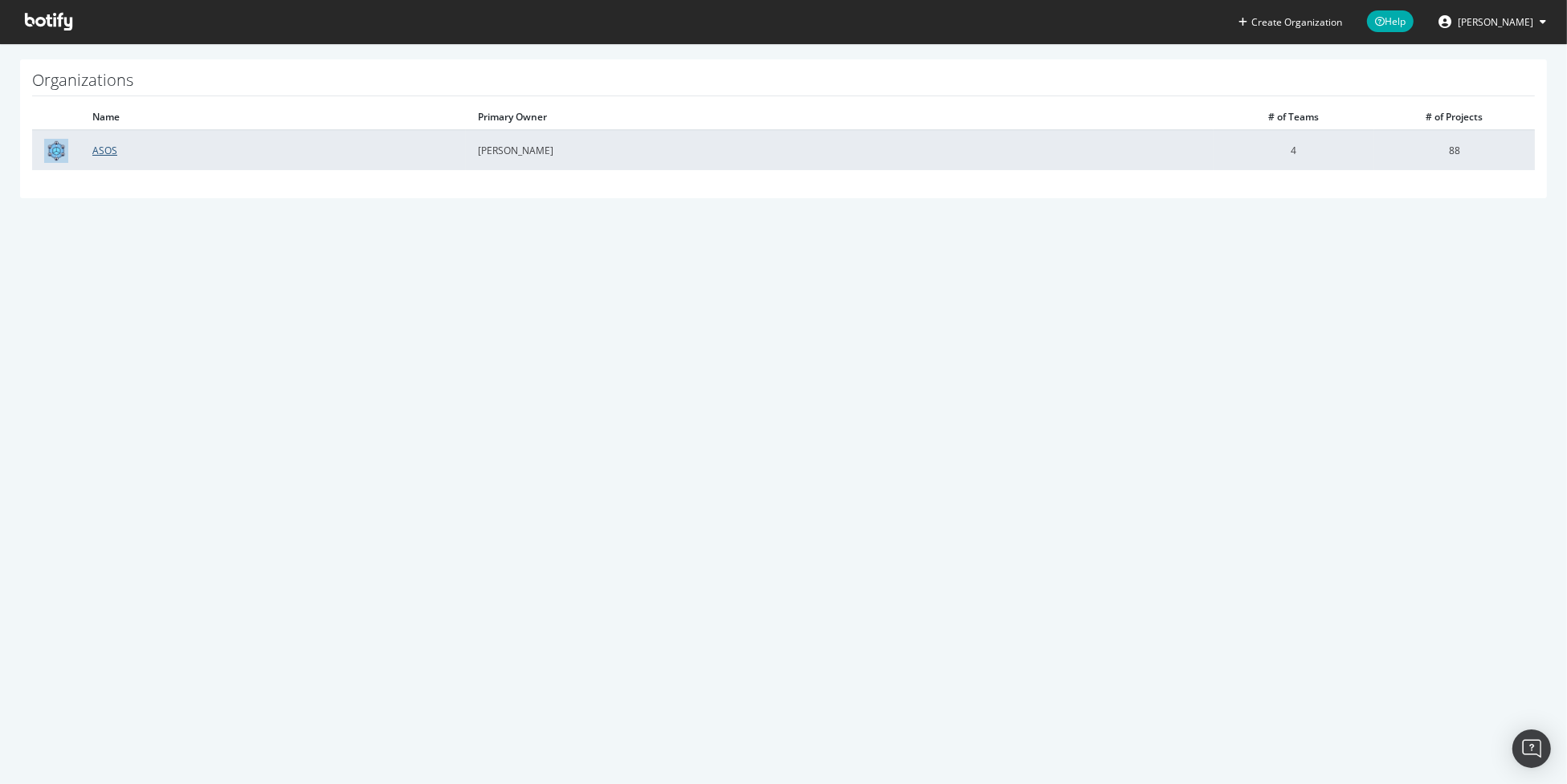
click at [105, 148] on link "ASOS" at bounding box center [105, 150] width 25 height 13
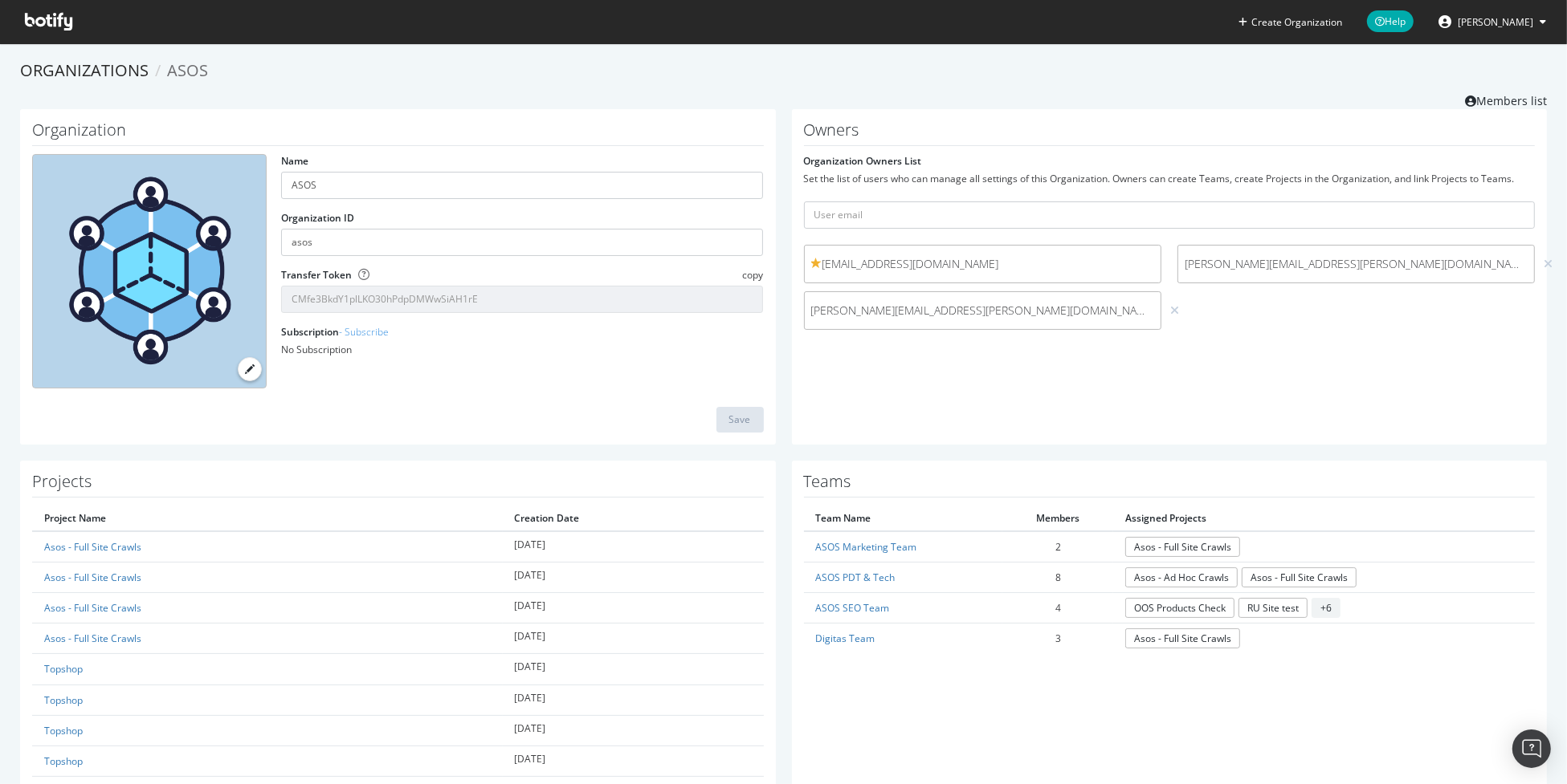
click at [13, 12] on span at bounding box center [49, 21] width 73 height 44
click at [49, 22] on icon at bounding box center [48, 21] width 47 height 18
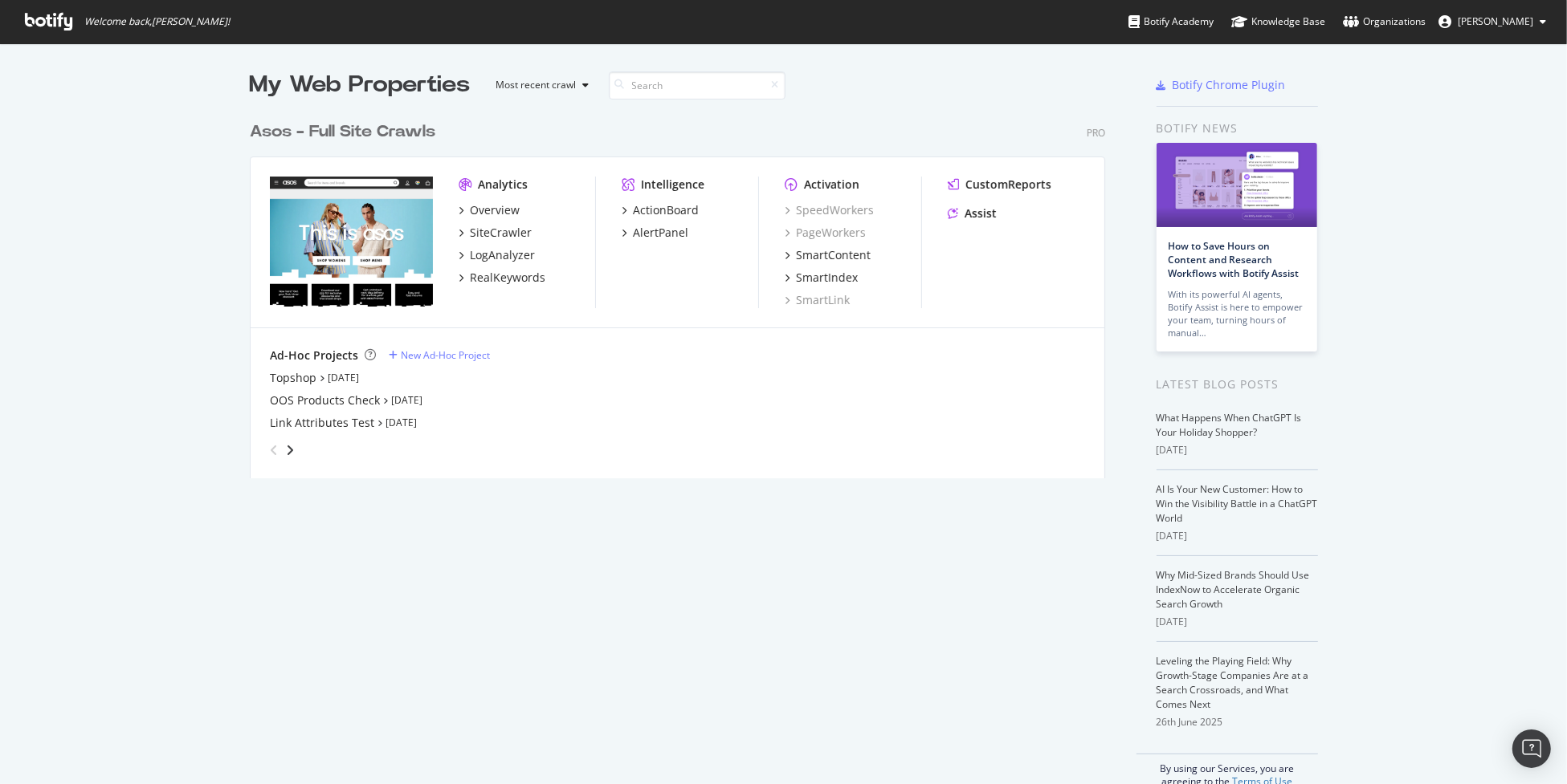
scroll to position [364, 856]
click at [1386, 19] on div "Organizations" at bounding box center [1384, 21] width 83 height 16
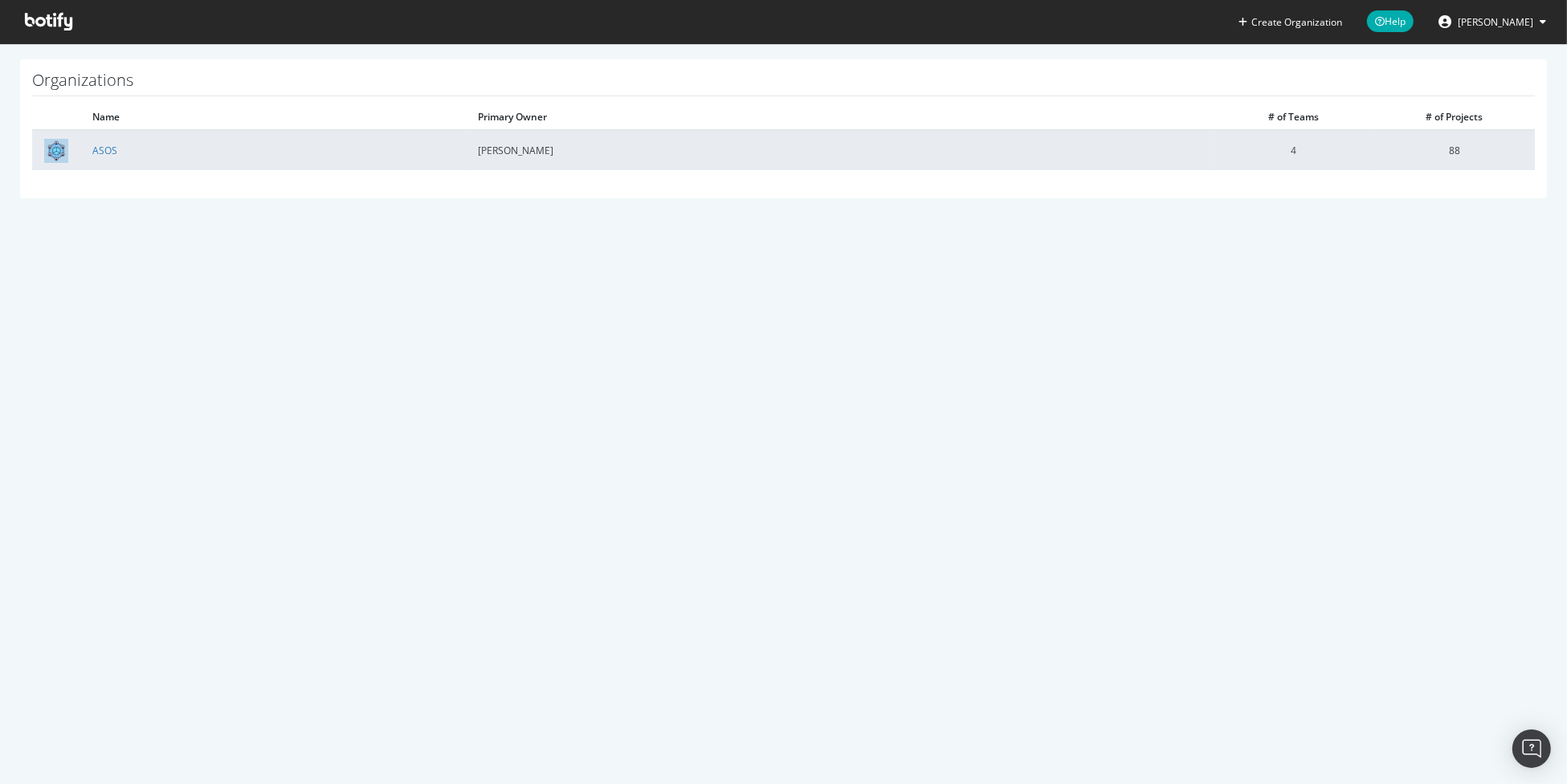
click at [350, 149] on td "ASOS" at bounding box center [272, 149] width 385 height 40
click at [108, 149] on link "ASOS" at bounding box center [105, 150] width 25 height 13
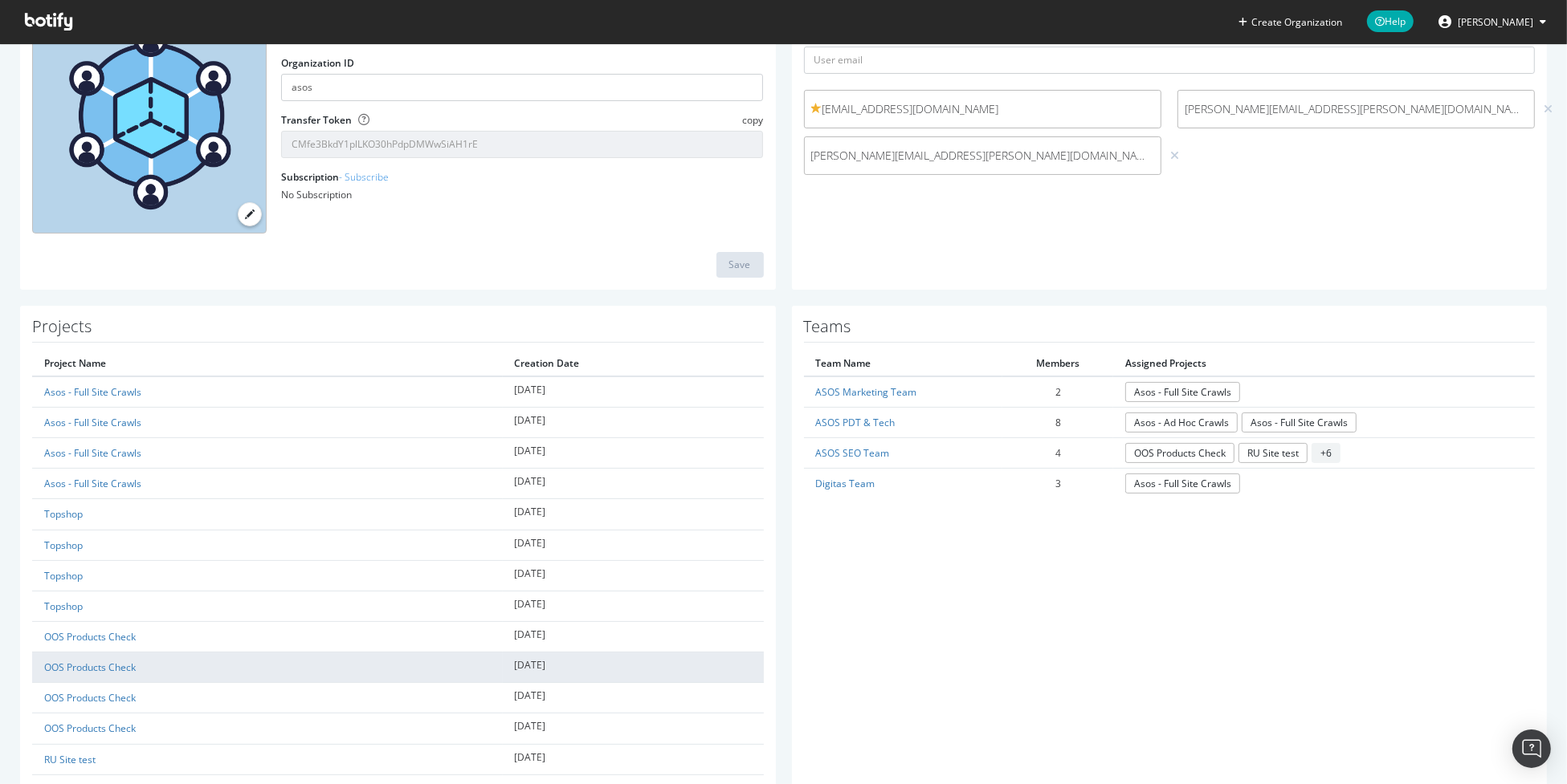
scroll to position [241, 0]
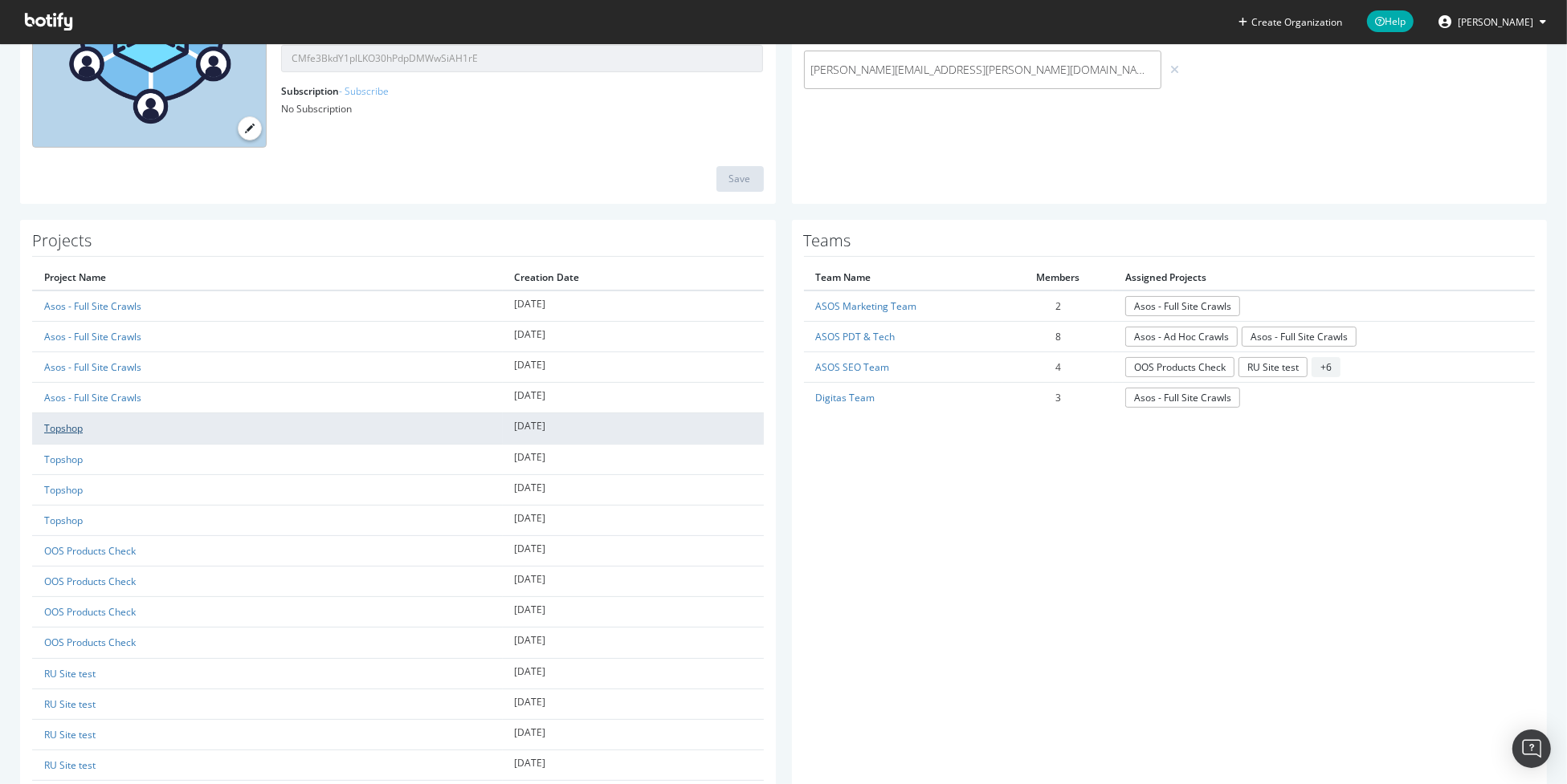
click at [60, 421] on link "Topshop" at bounding box center [63, 428] width 38 height 13
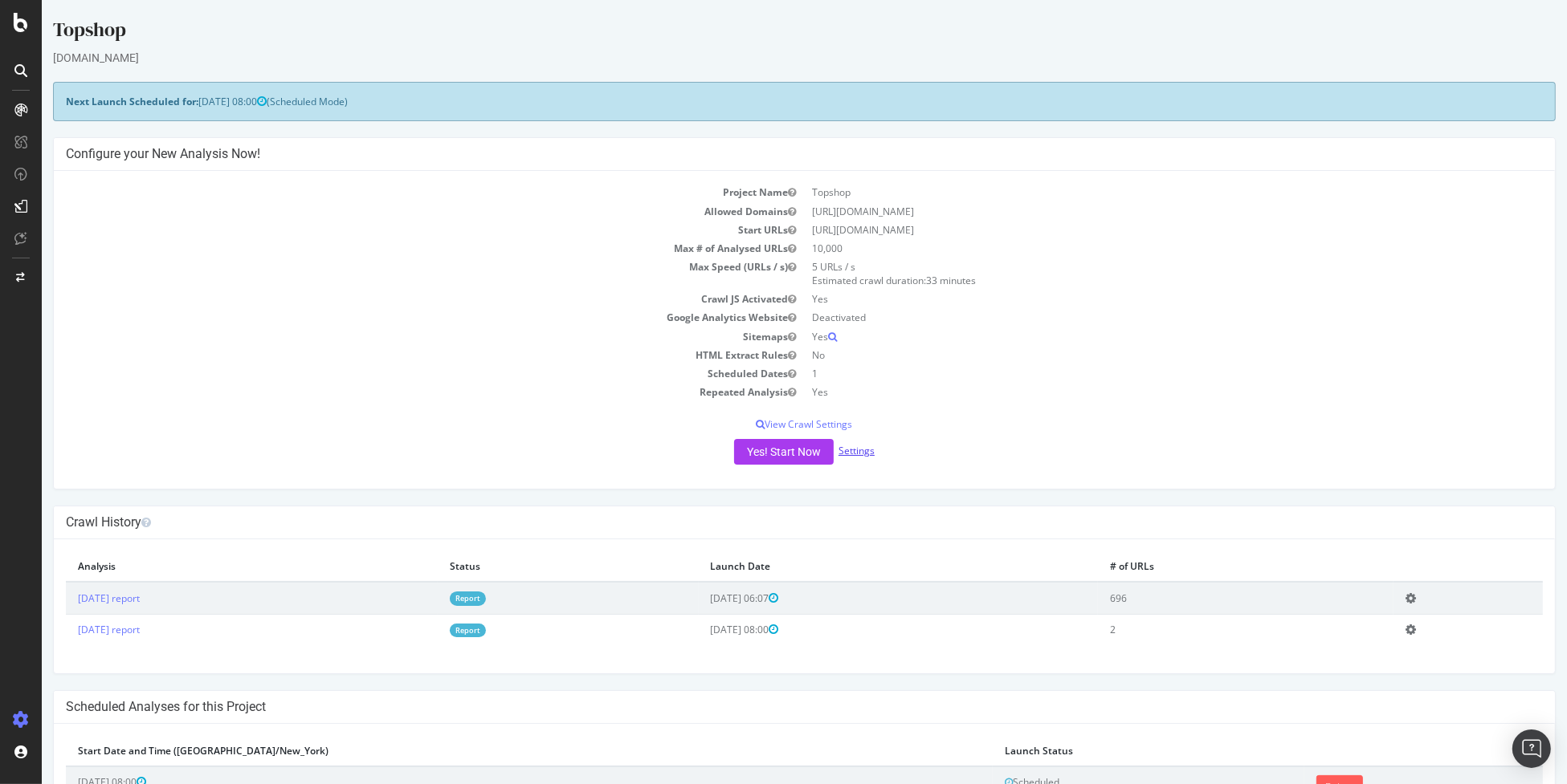
click at [855, 452] on link "Settings" at bounding box center [856, 450] width 36 height 13
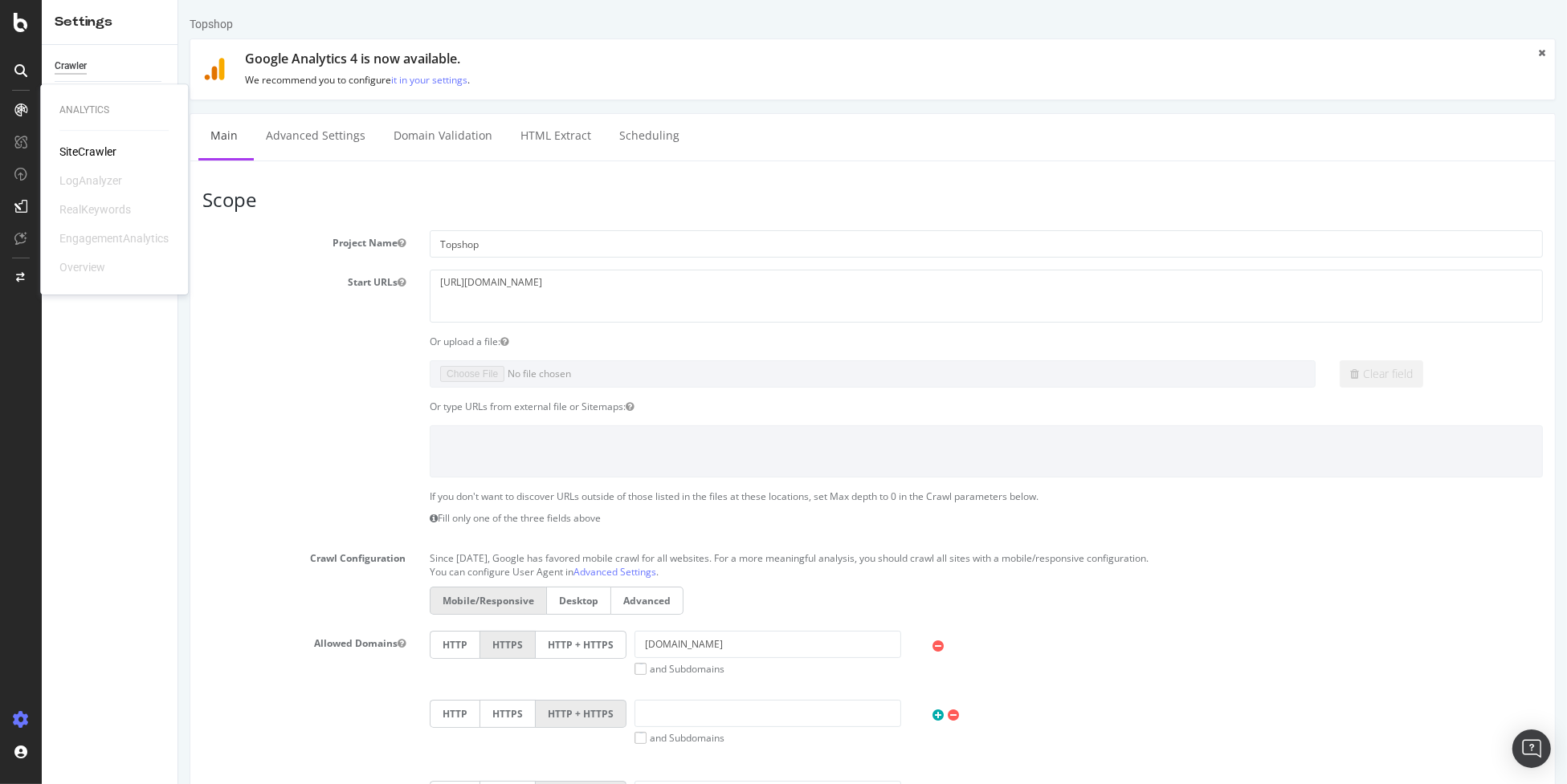
click at [95, 149] on div "SiteCrawler" at bounding box center [88, 152] width 57 height 16
